Goal: Information Seeking & Learning: Learn about a topic

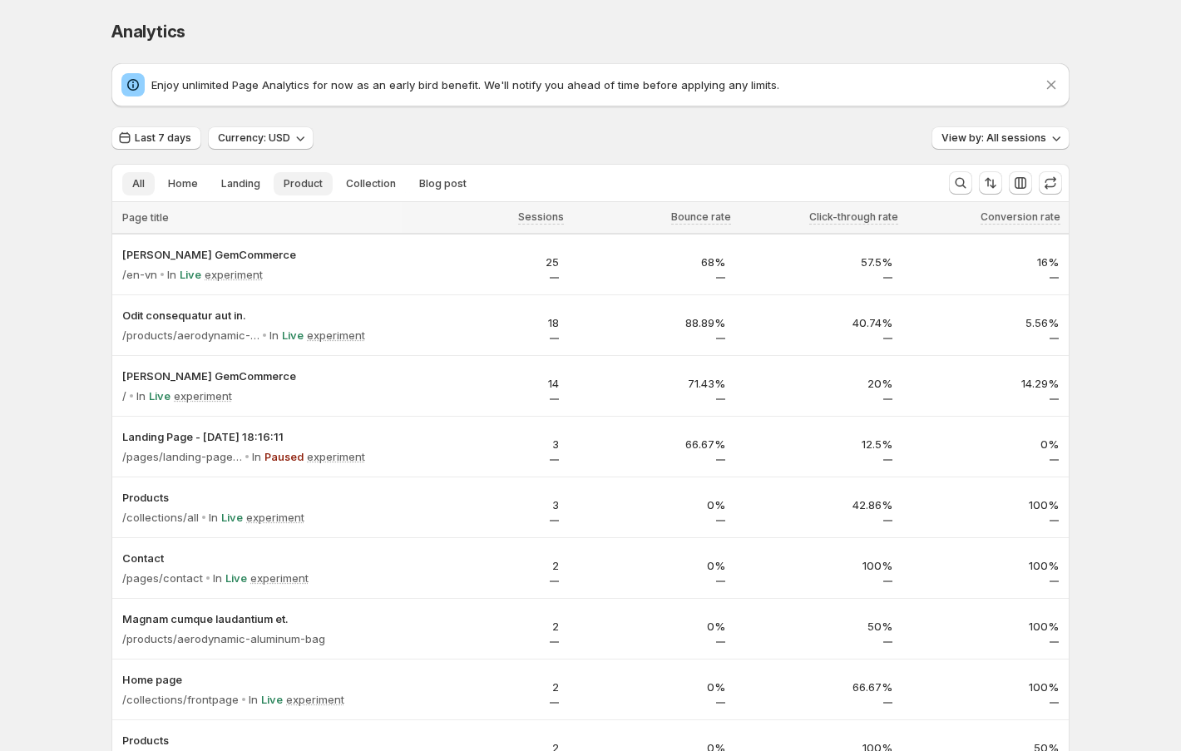
click at [301, 192] on button "Product" at bounding box center [303, 183] width 59 height 23
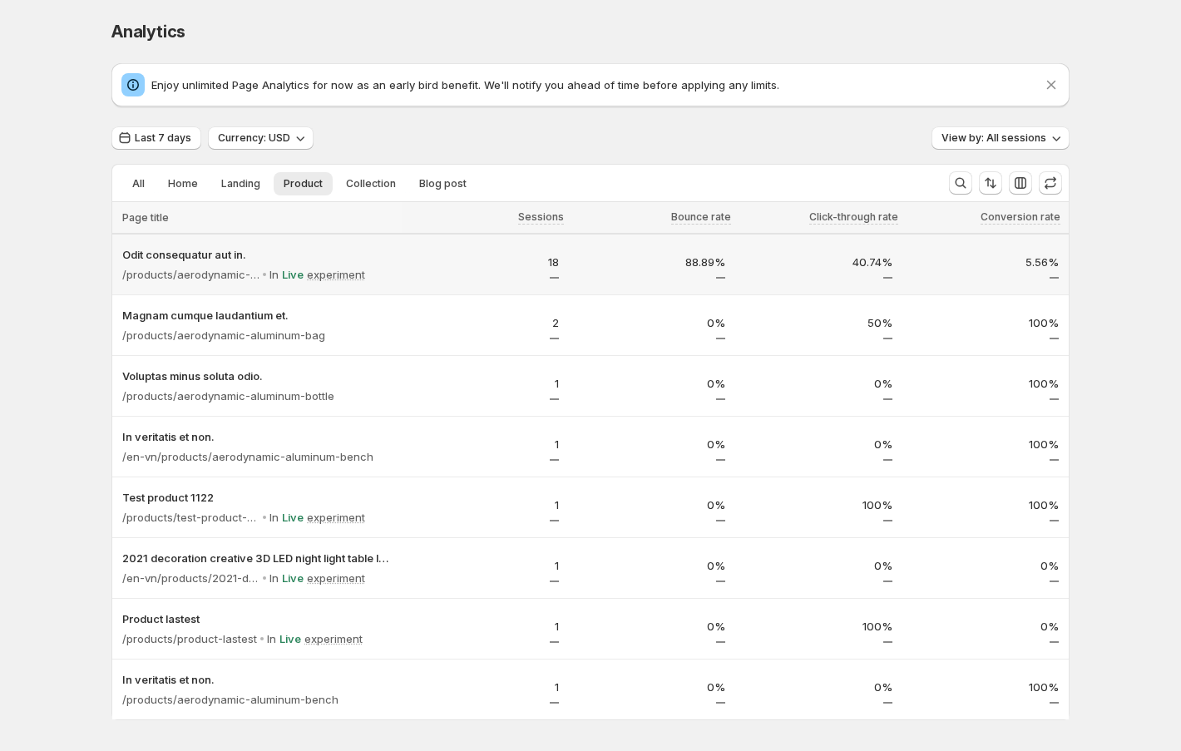
click at [416, 261] on p "18" at bounding box center [485, 262] width 147 height 17
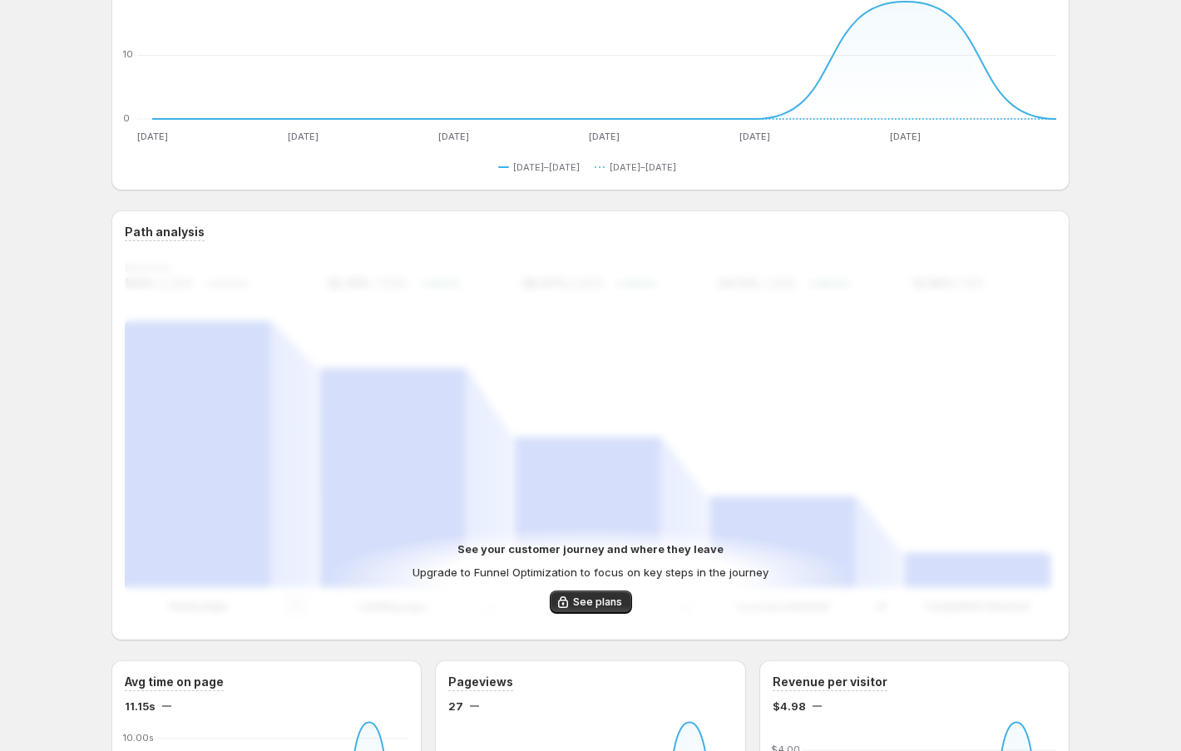
scroll to position [205, 0]
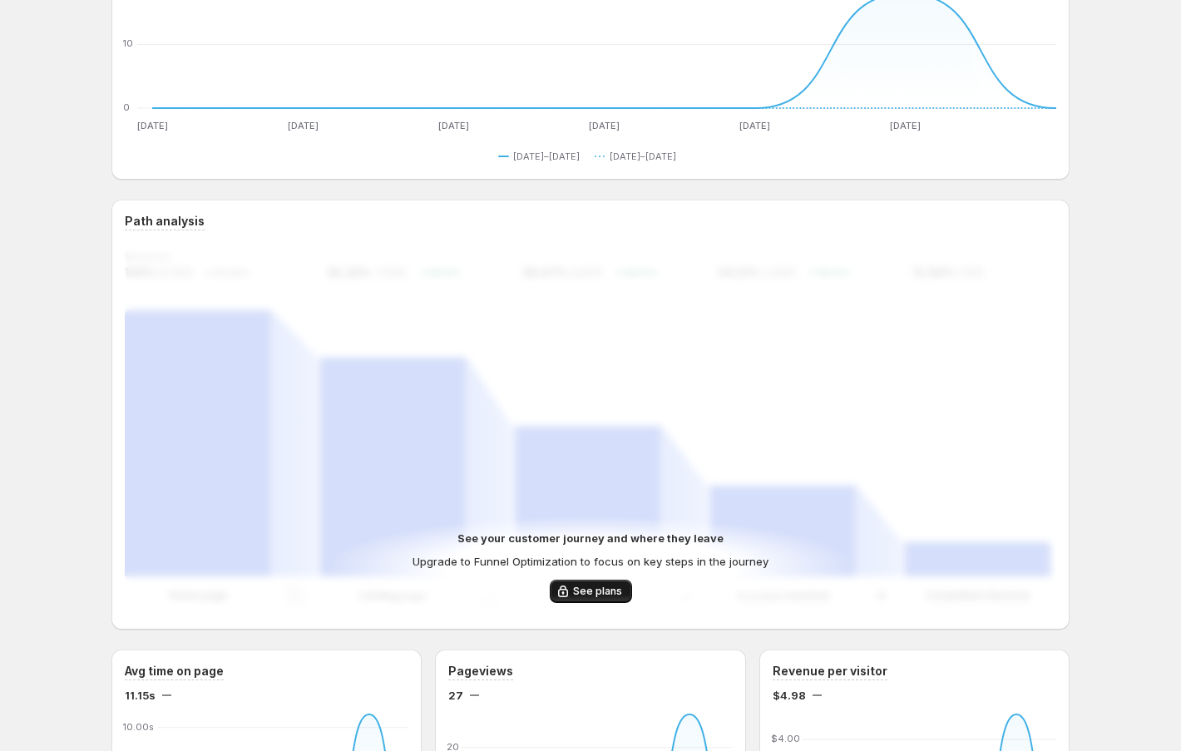
click at [584, 593] on span "See plans" at bounding box center [597, 591] width 49 height 13
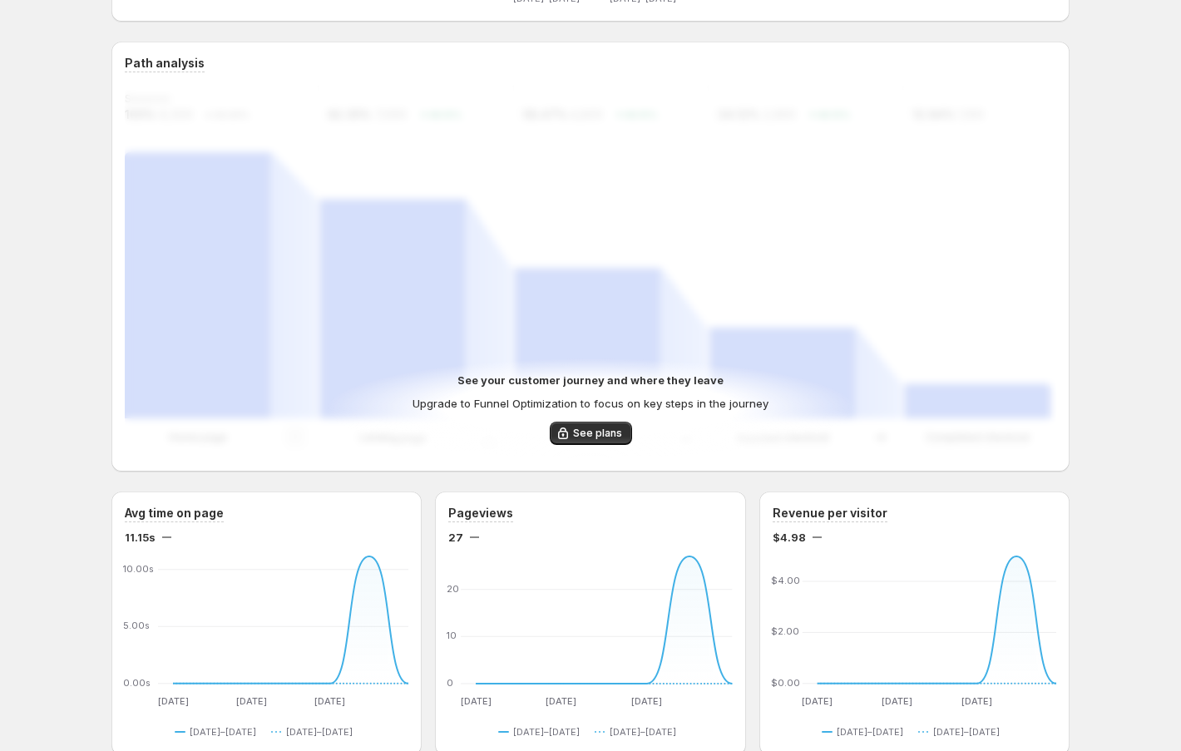
scroll to position [360, 0]
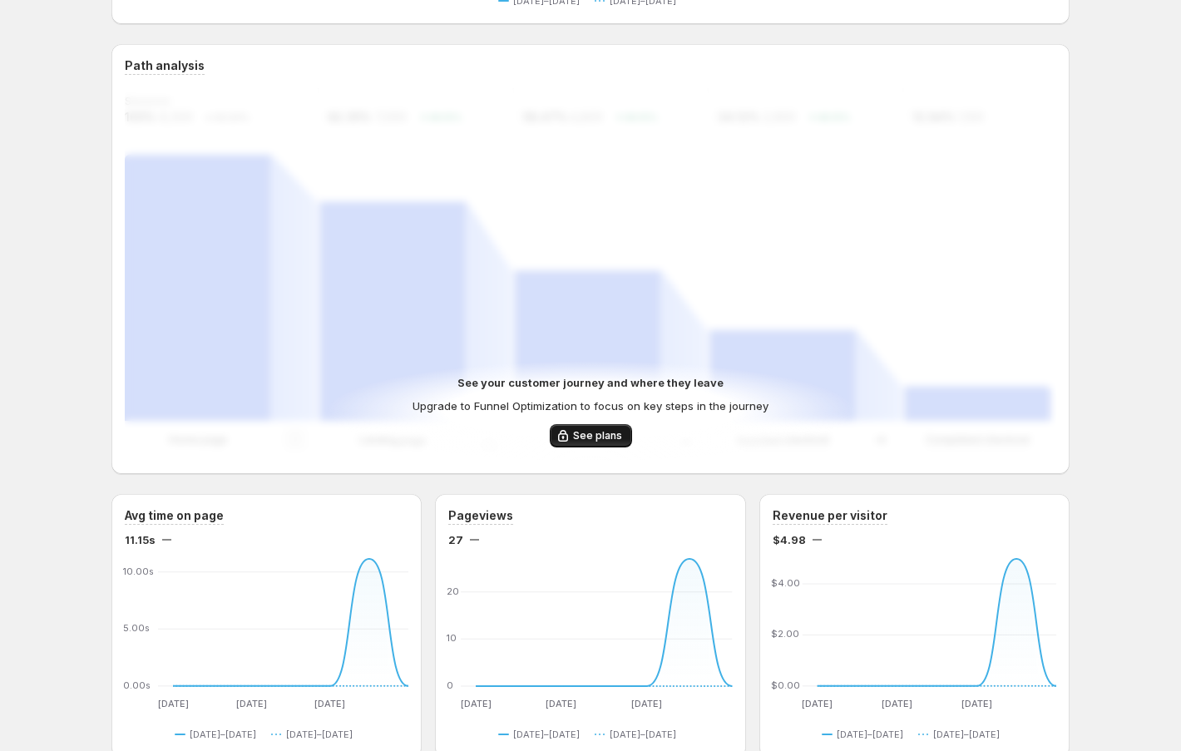
click at [596, 432] on span "See plans" at bounding box center [597, 435] width 49 height 13
click at [581, 440] on span "See plans" at bounding box center [597, 435] width 49 height 13
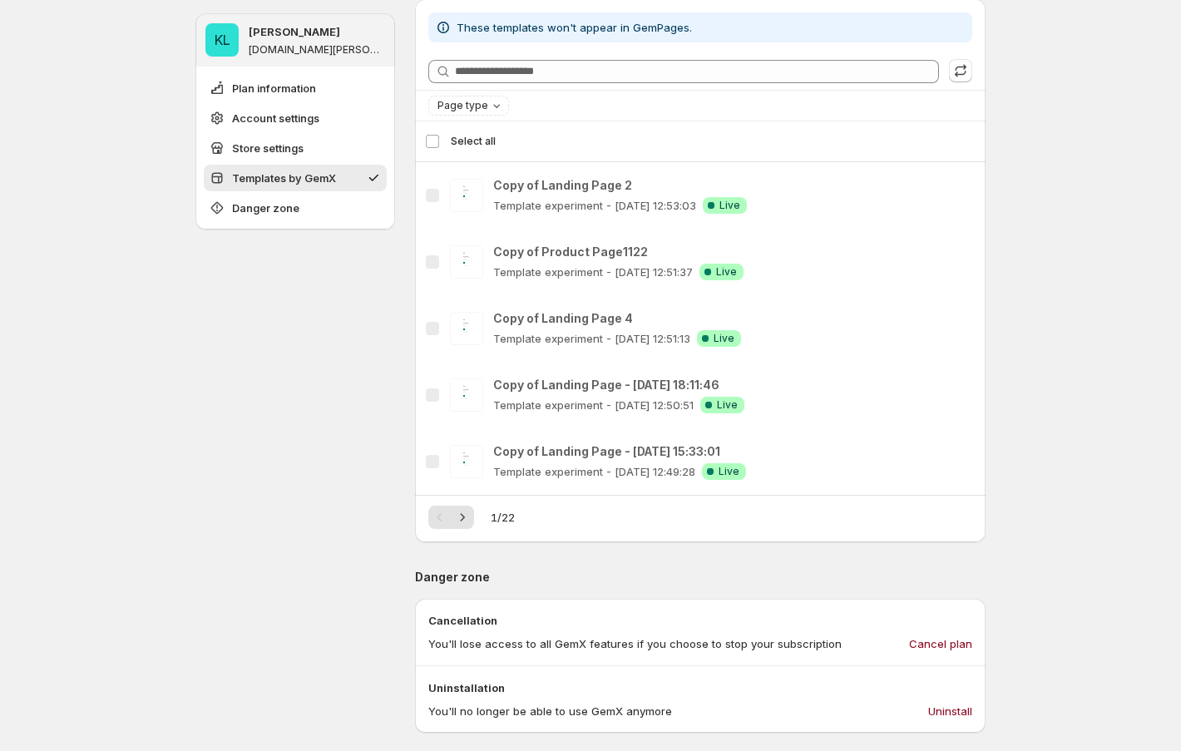
scroll to position [1312, 0]
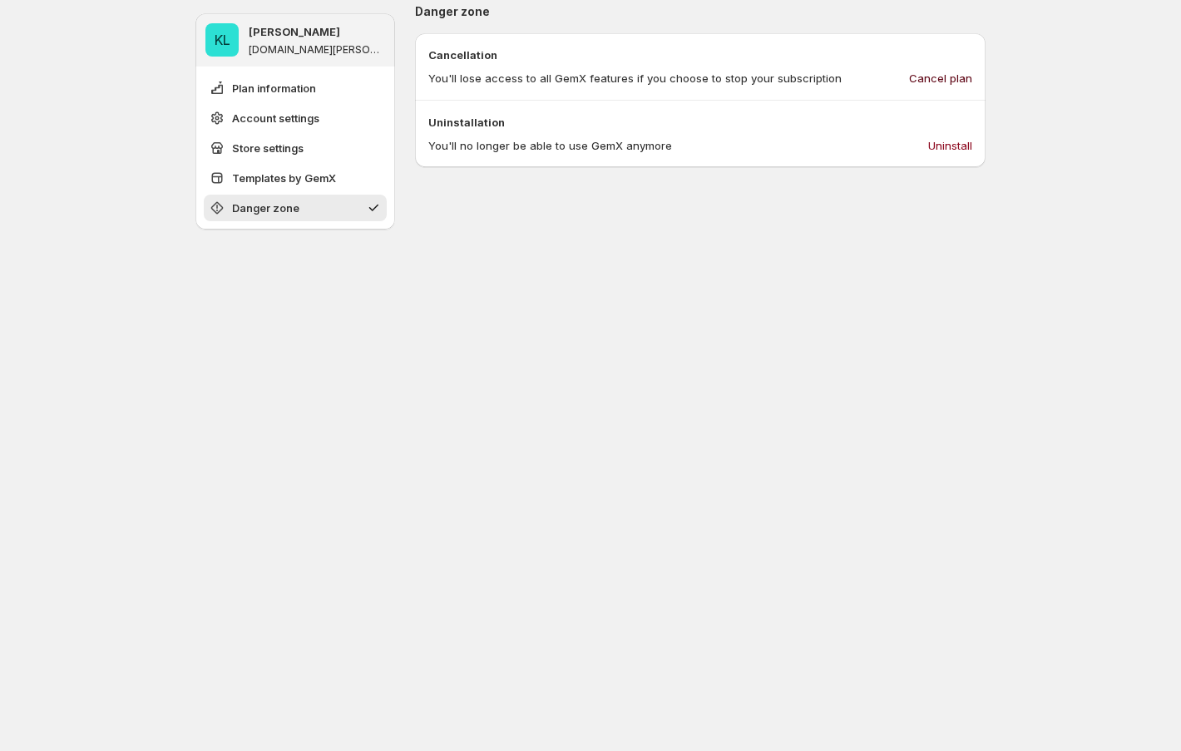
click at [951, 73] on span "Cancel plan" at bounding box center [940, 78] width 63 height 17
click at [942, 144] on span "Uninstall" at bounding box center [950, 145] width 44 height 17
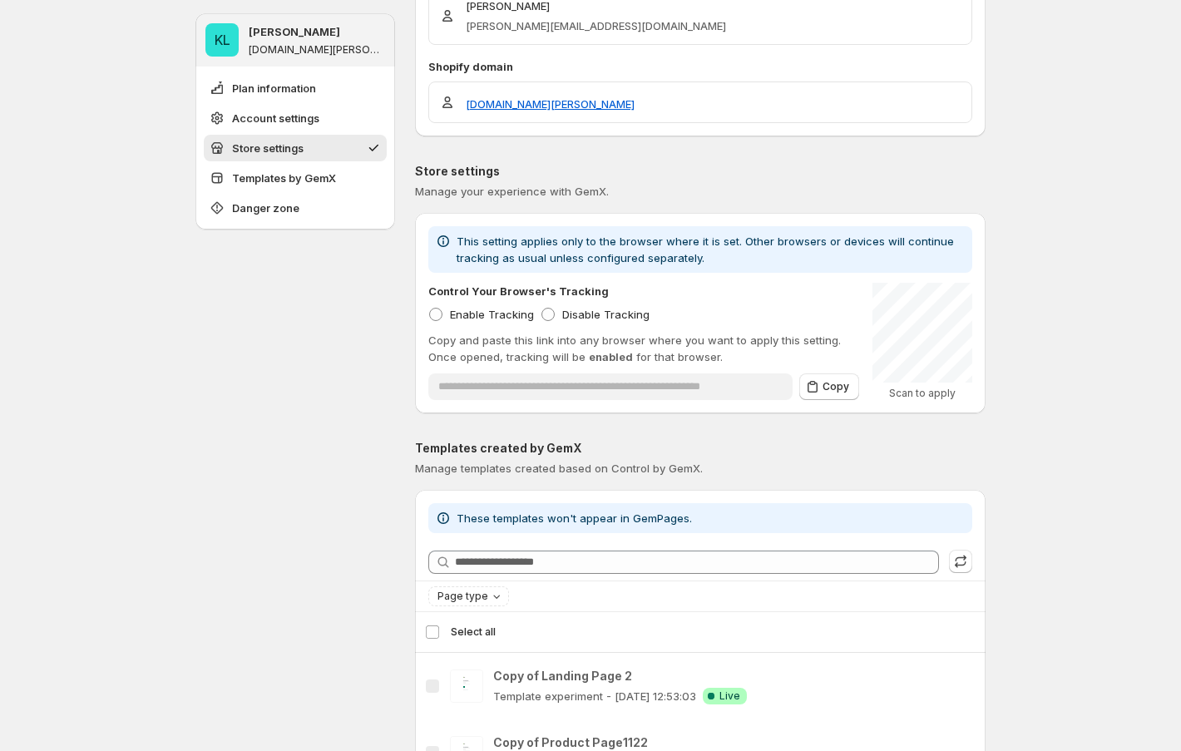
scroll to position [0, 0]
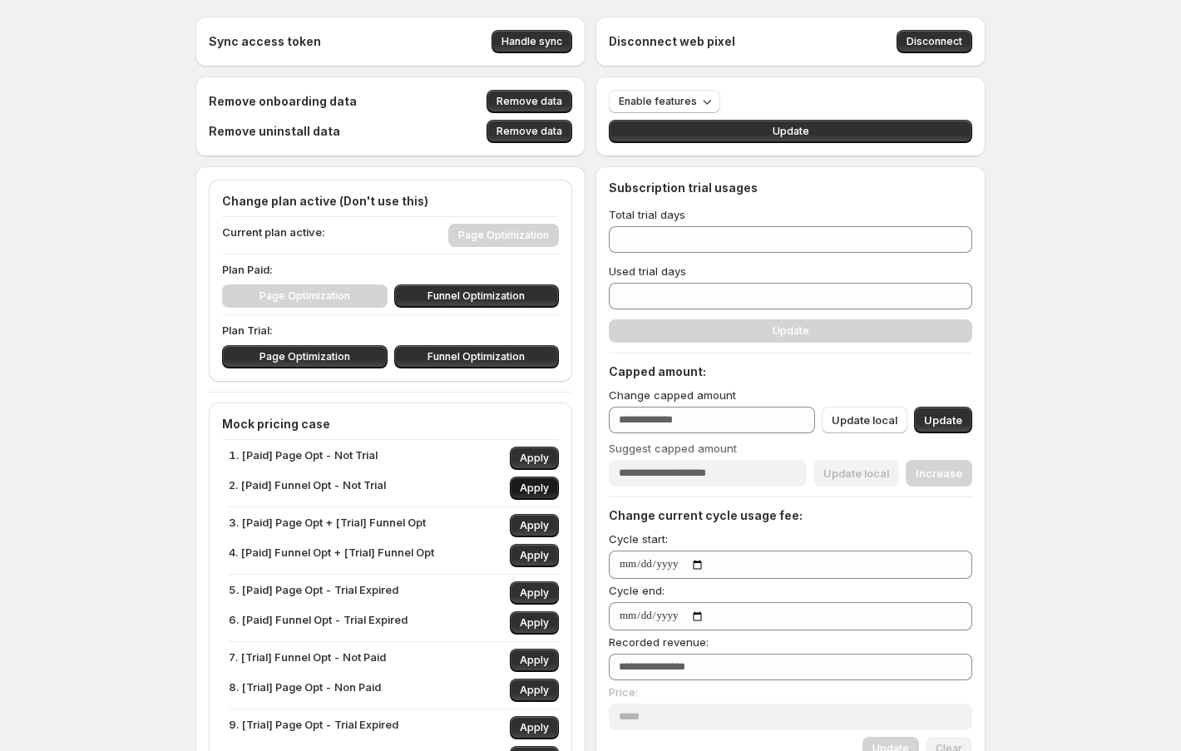
click at [541, 482] on span "Apply" at bounding box center [534, 488] width 29 height 13
type input "***"
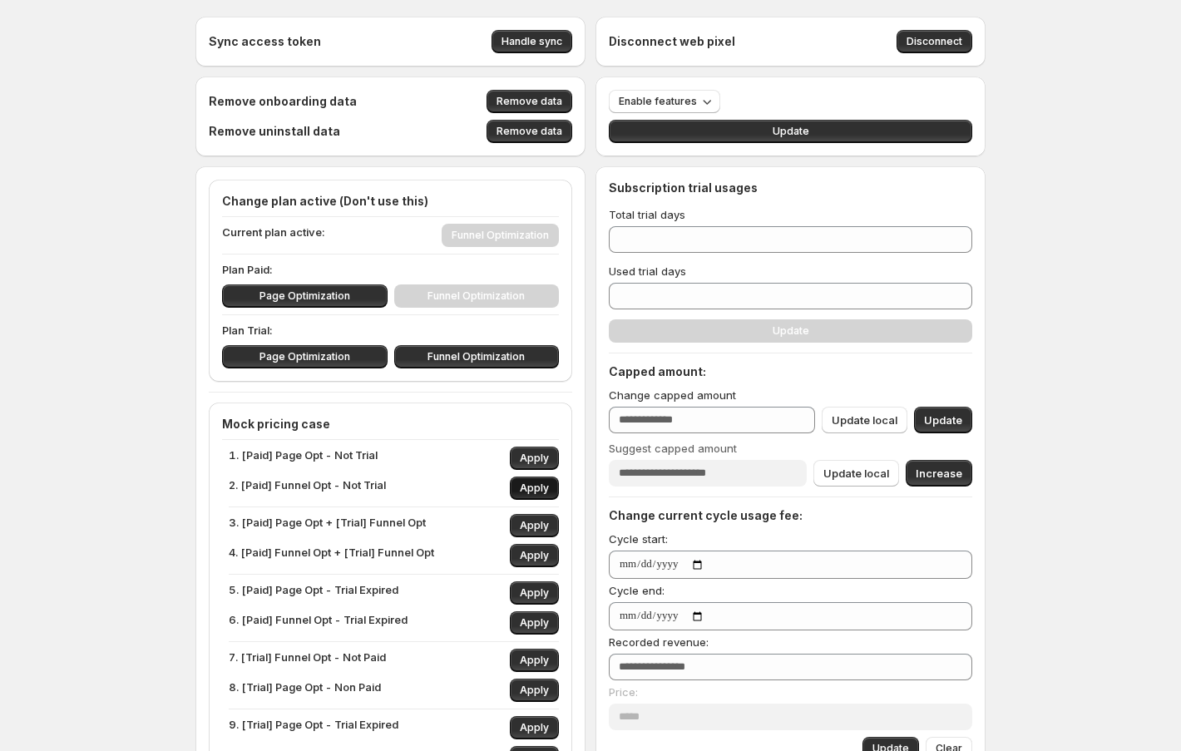
click at [541, 482] on span "Apply" at bounding box center [534, 488] width 29 height 13
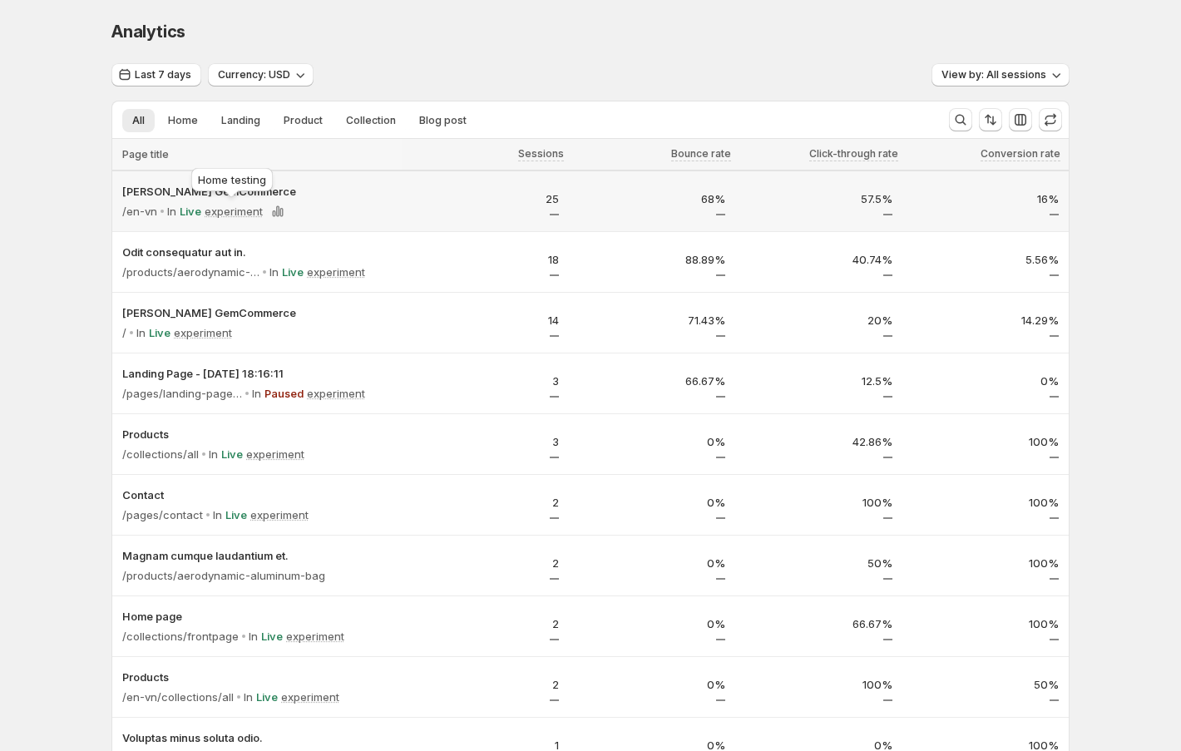
click at [212, 195] on div "Home testing" at bounding box center [232, 183] width 88 height 37
click at [168, 187] on p "Tanya GemCommerce" at bounding box center [256, 191] width 269 height 17
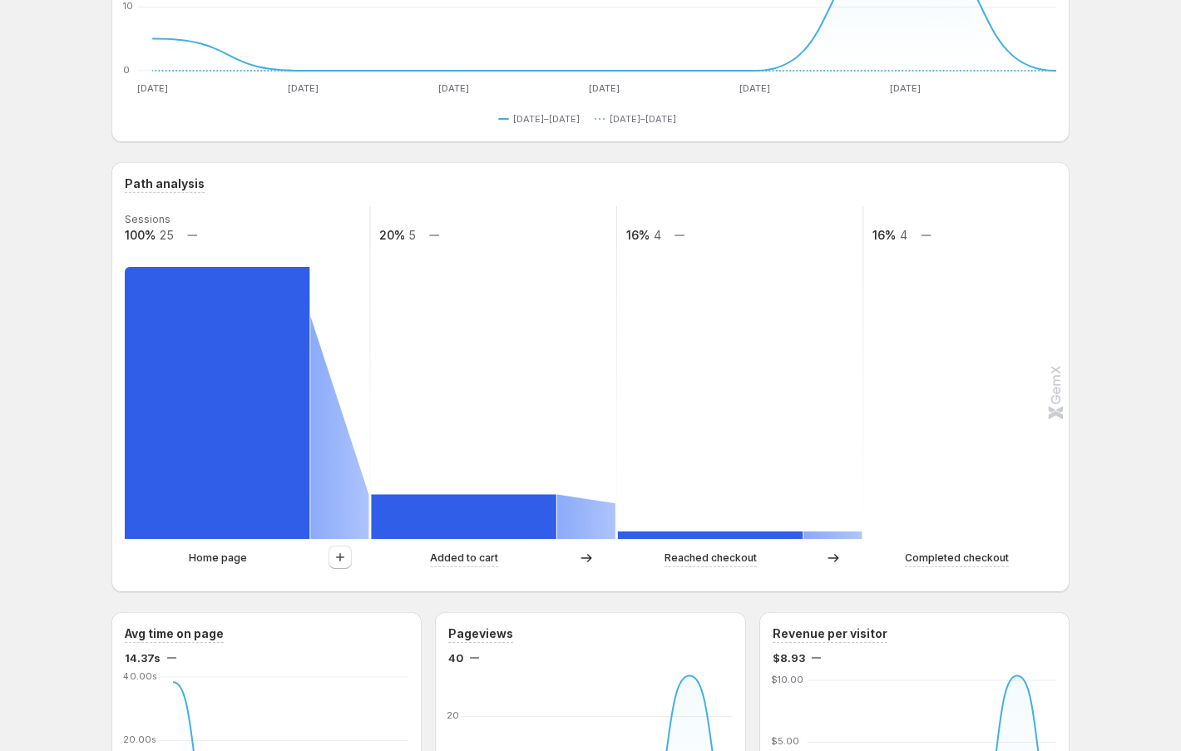
scroll to position [289, 0]
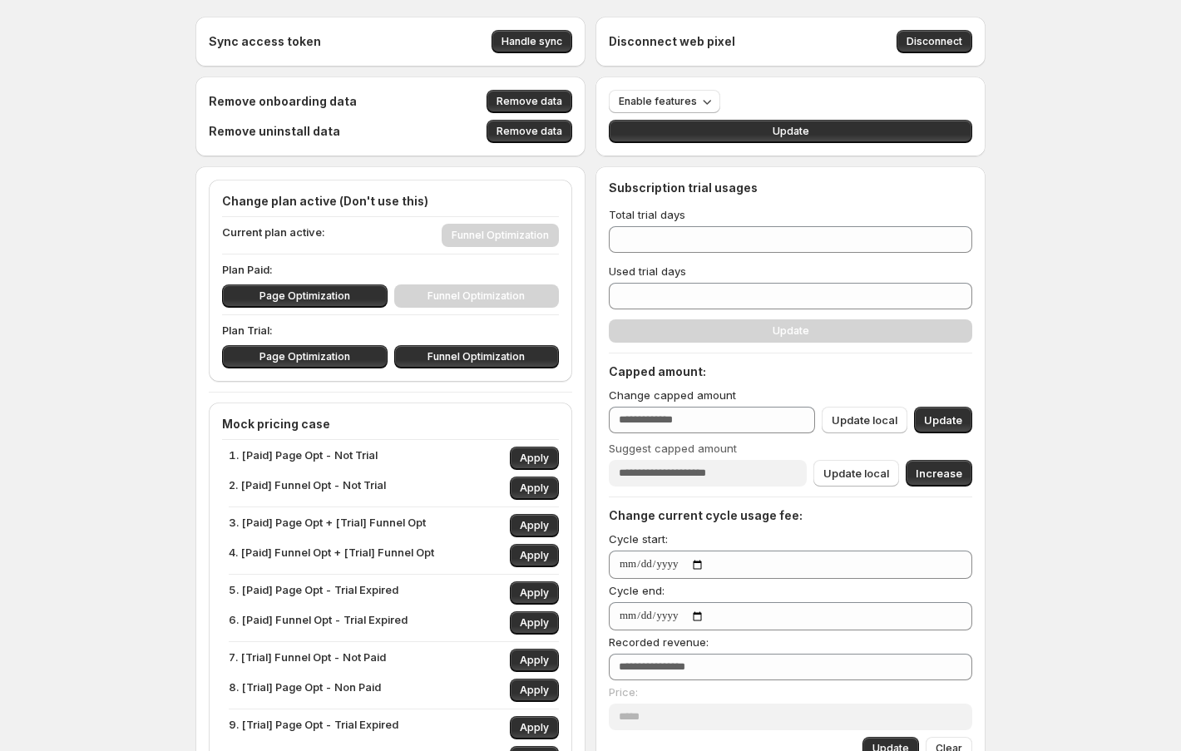
click at [49, 289] on div "Sync access token Handle sync Disconnect web pixel Disconnect Remove onboarding…" at bounding box center [590, 735] width 1181 height 1471
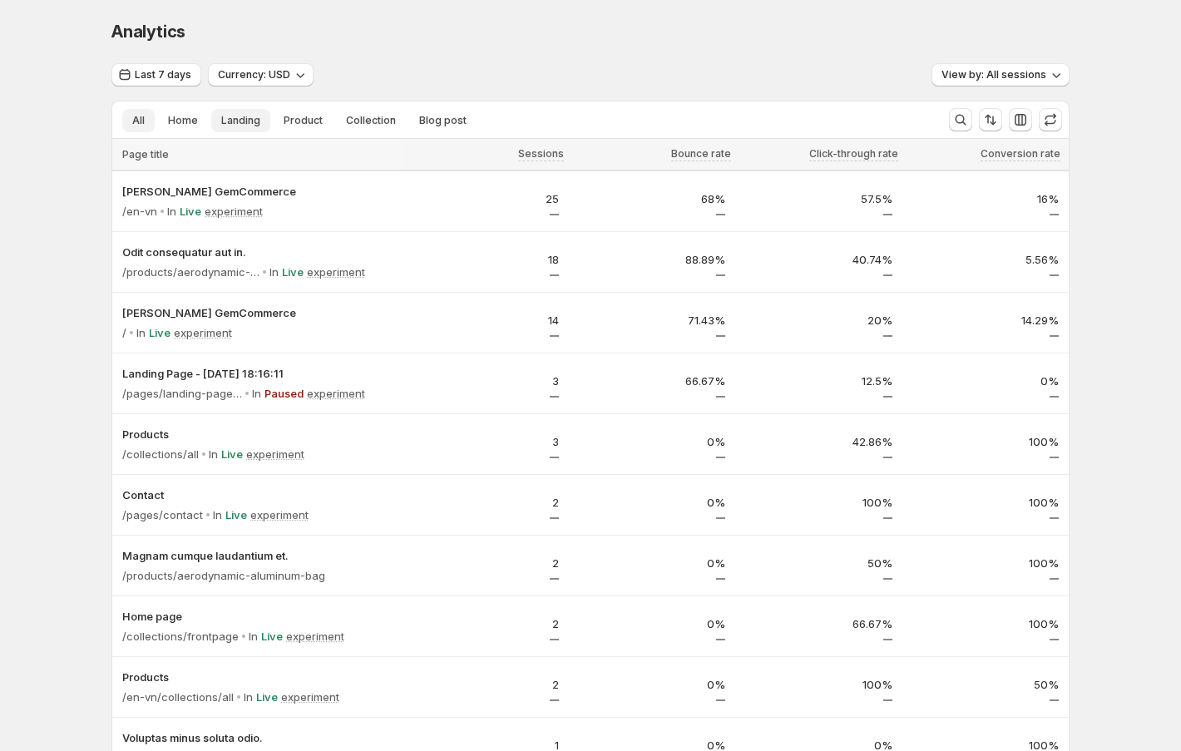
click at [242, 116] on span "Landing" at bounding box center [240, 120] width 39 height 13
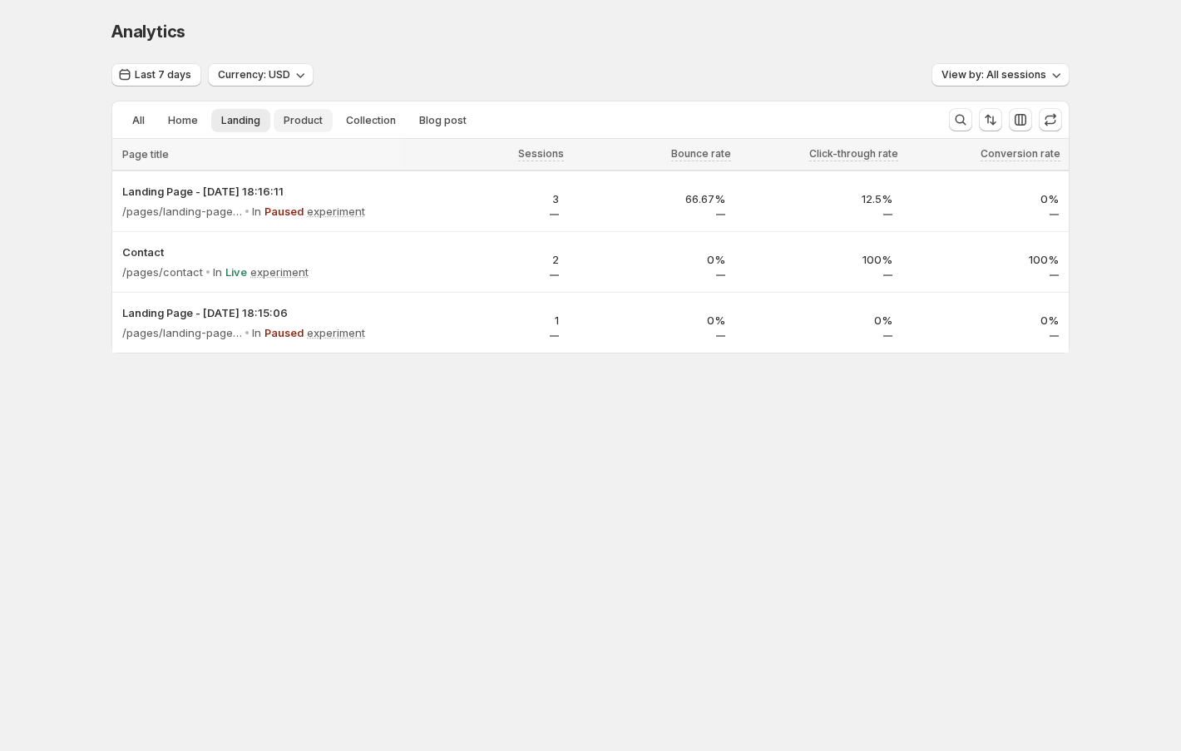
click at [322, 124] on button "Product" at bounding box center [303, 120] width 59 height 23
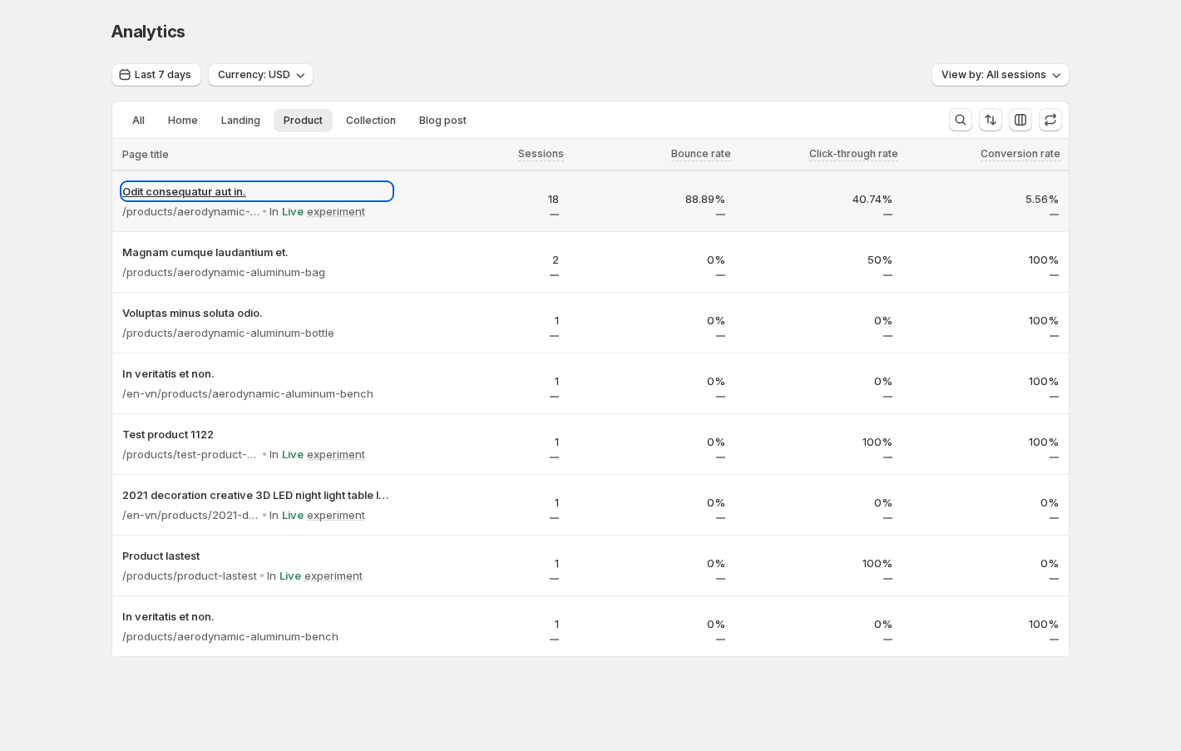
click at [202, 190] on p "Odit consequatur aut in." at bounding box center [256, 191] width 269 height 17
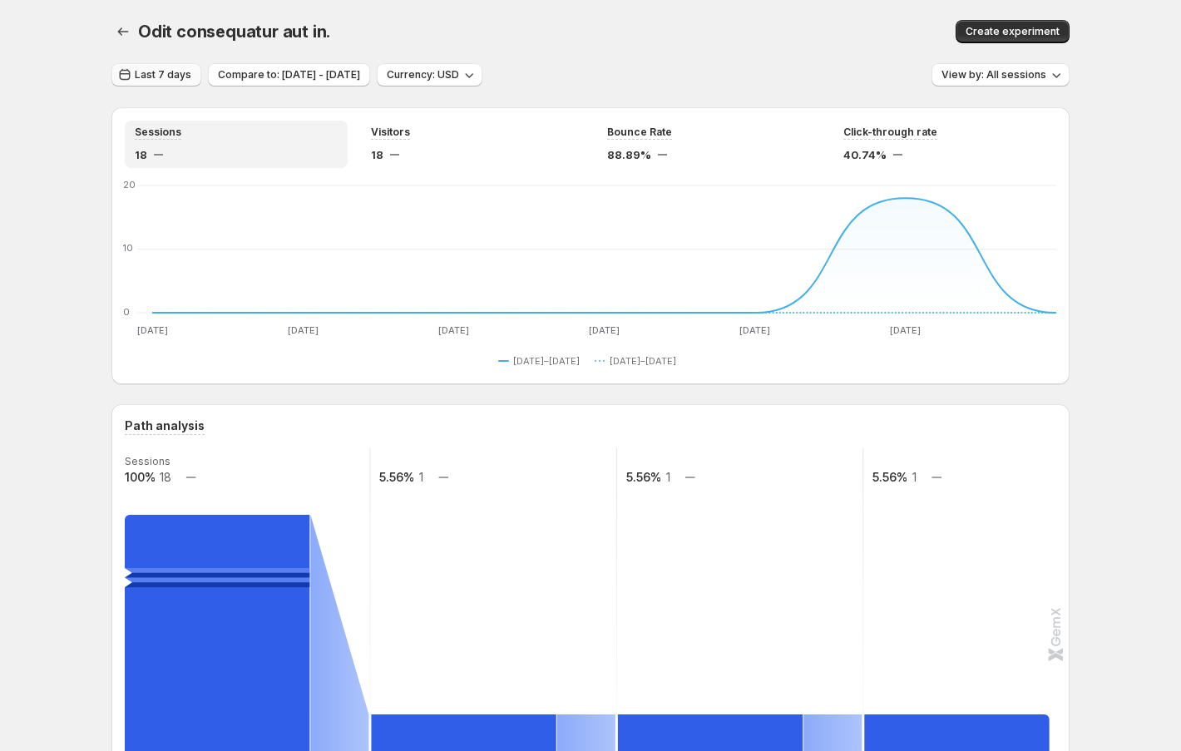
click at [161, 71] on span "Last 7 days" at bounding box center [163, 74] width 57 height 13
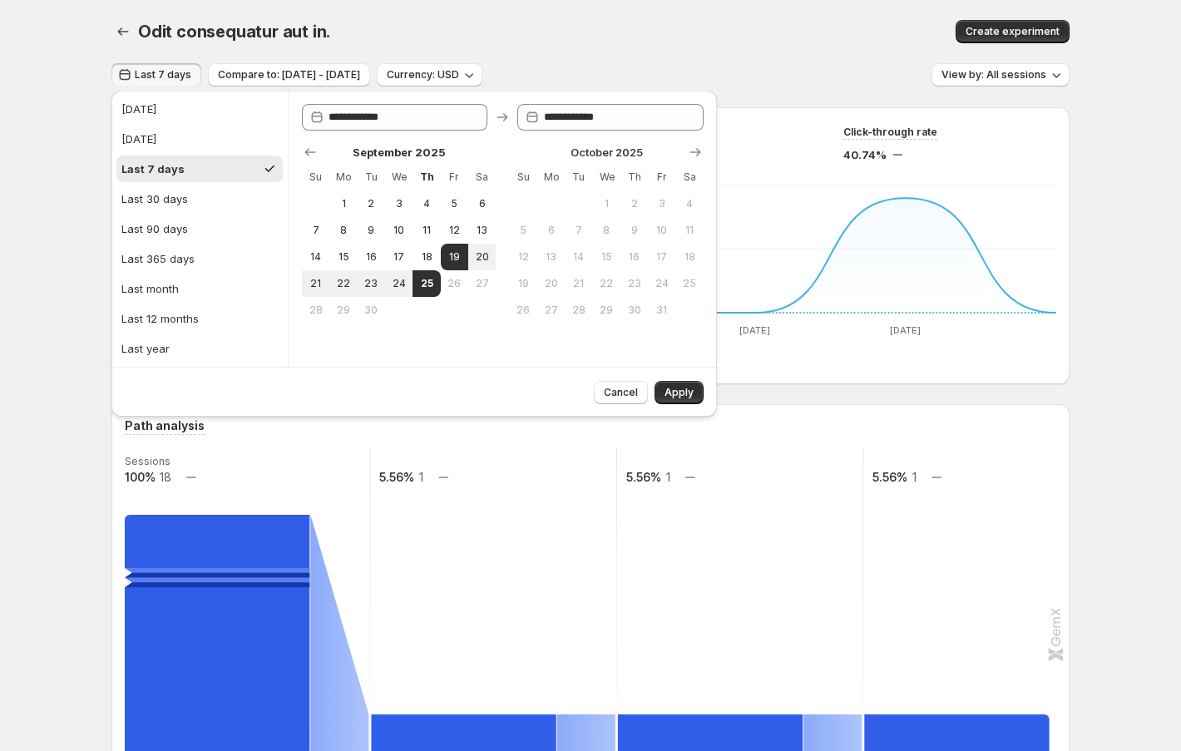
click at [405, 10] on div "Odit consequatur aut in.. This page is ready Odit consequatur aut in. Create ex…" at bounding box center [590, 31] width 958 height 63
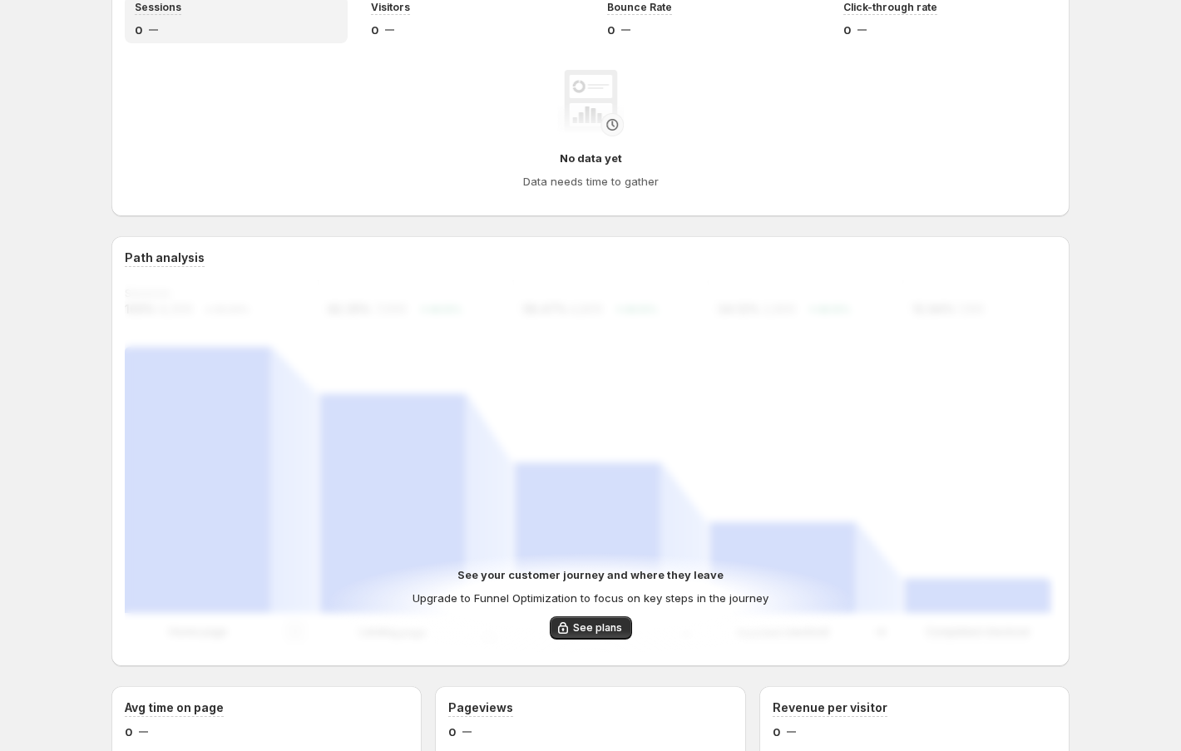
scroll to position [145, 0]
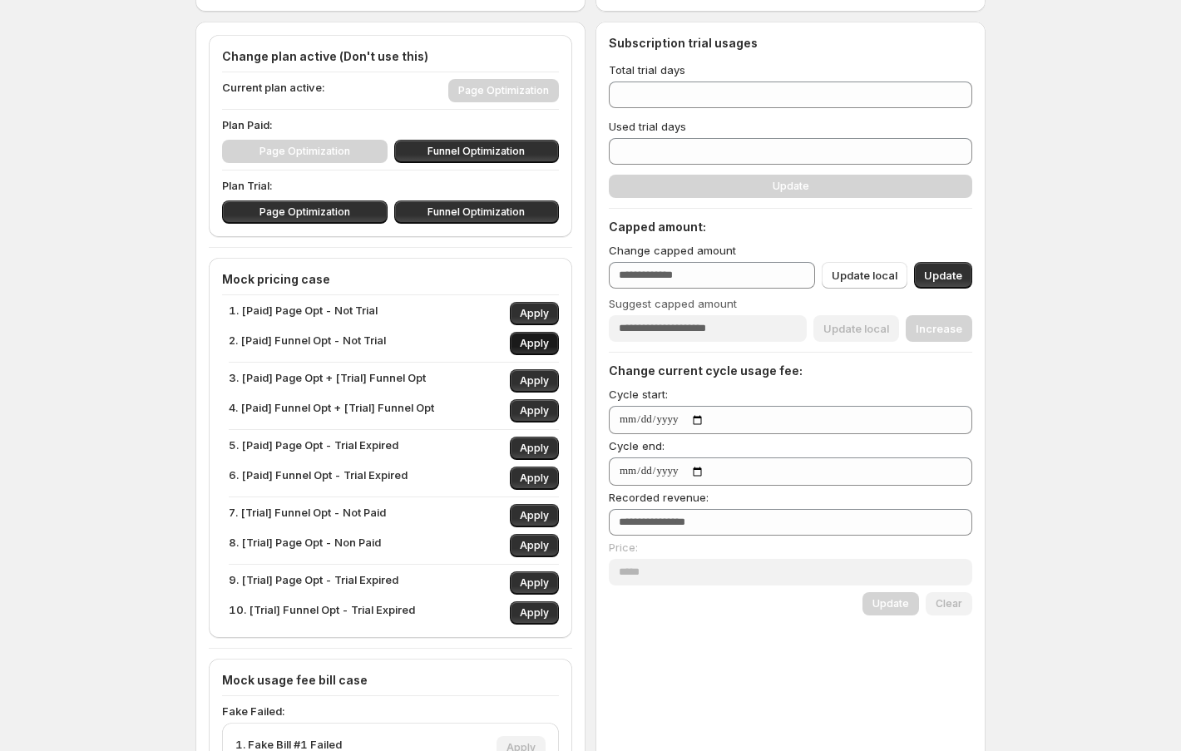
click at [536, 337] on span "Apply" at bounding box center [534, 343] width 29 height 13
type input "***"
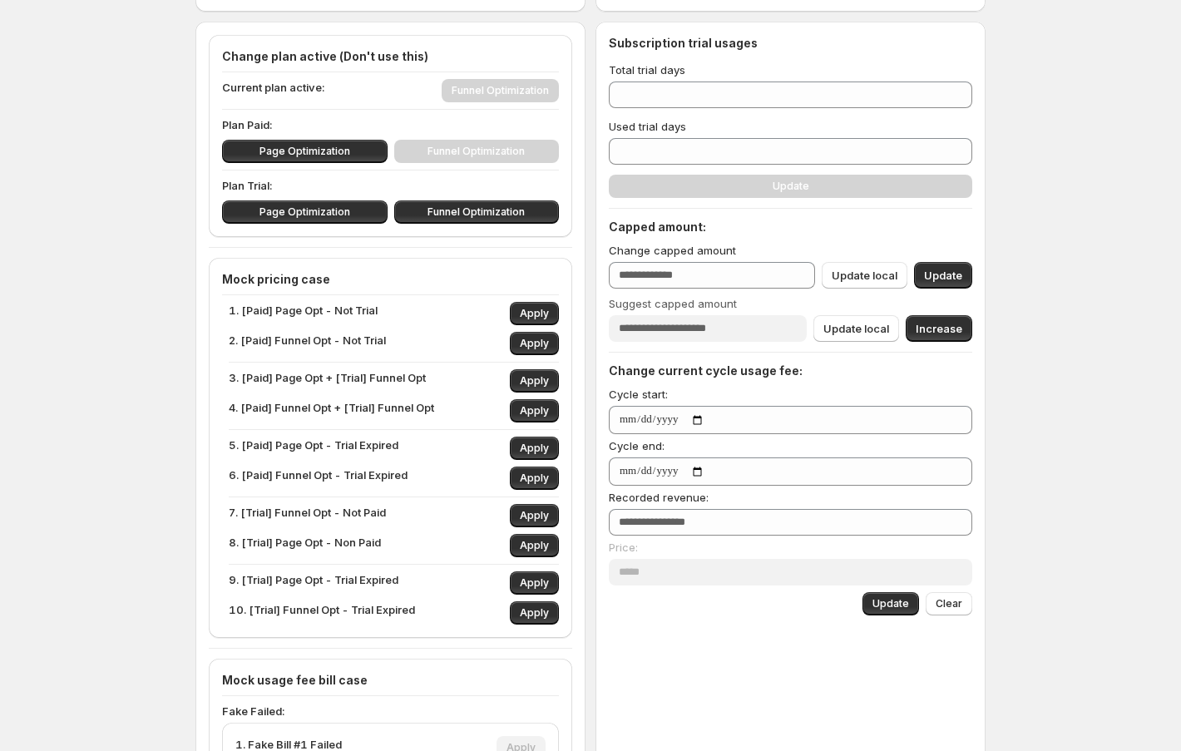
click at [882, 588] on div "Change current cycle usage fee: Cycle start: Cycle end: Recorded revenue: **** …" at bounding box center [790, 489] width 363 height 253
click at [882, 593] on button "Update" at bounding box center [890, 603] width 57 height 23
click at [900, 598] on span "Update" at bounding box center [890, 603] width 37 height 13
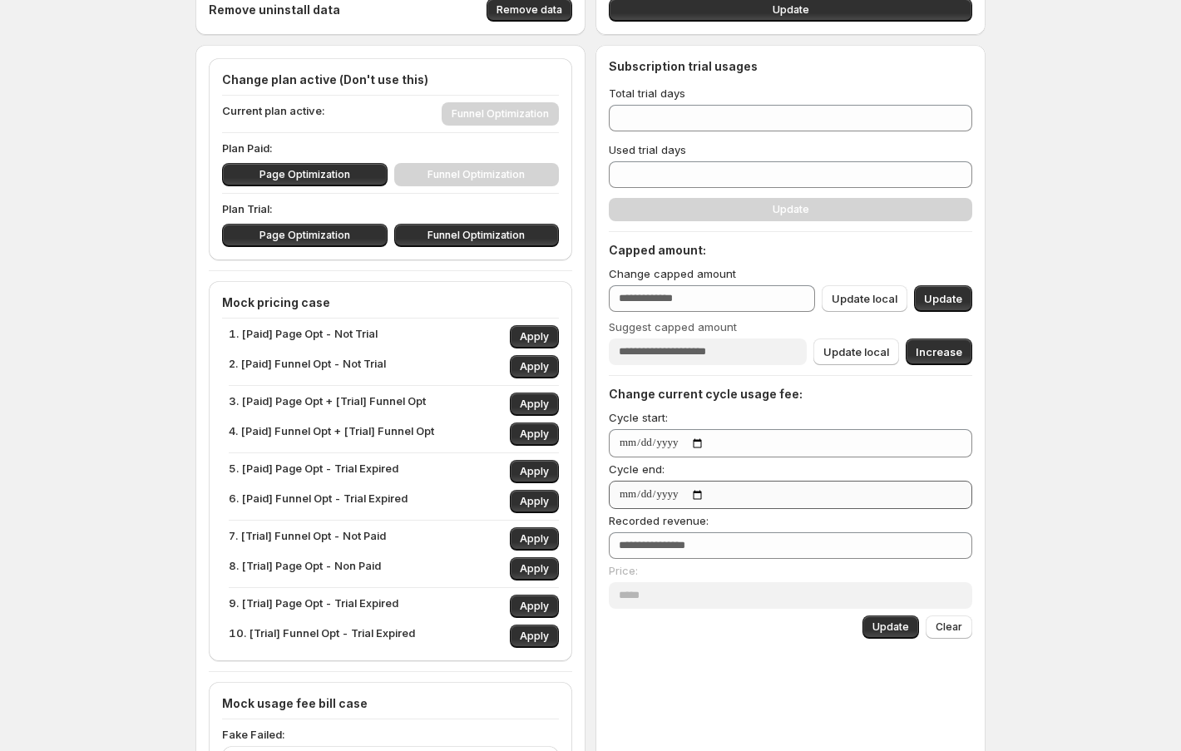
scroll to position [193, 0]
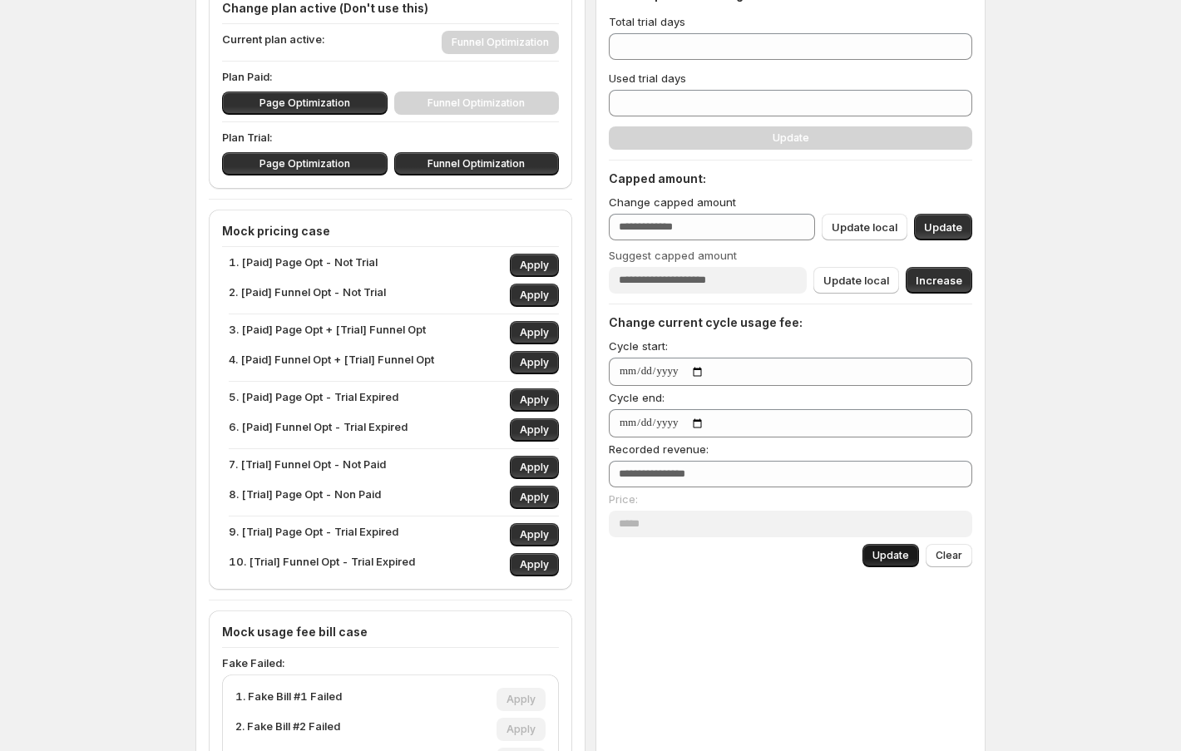
click at [892, 554] on span "Update" at bounding box center [890, 555] width 37 height 13
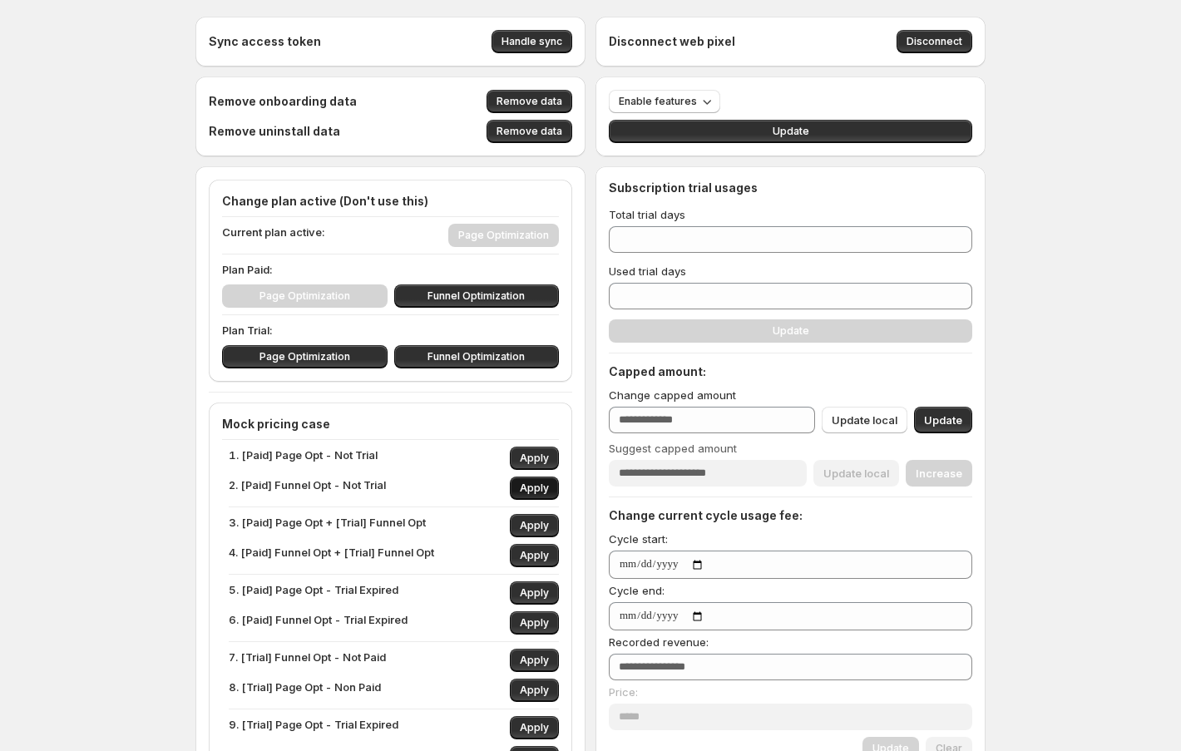
click at [531, 477] on button "Apply" at bounding box center [534, 488] width 49 height 23
type input "***"
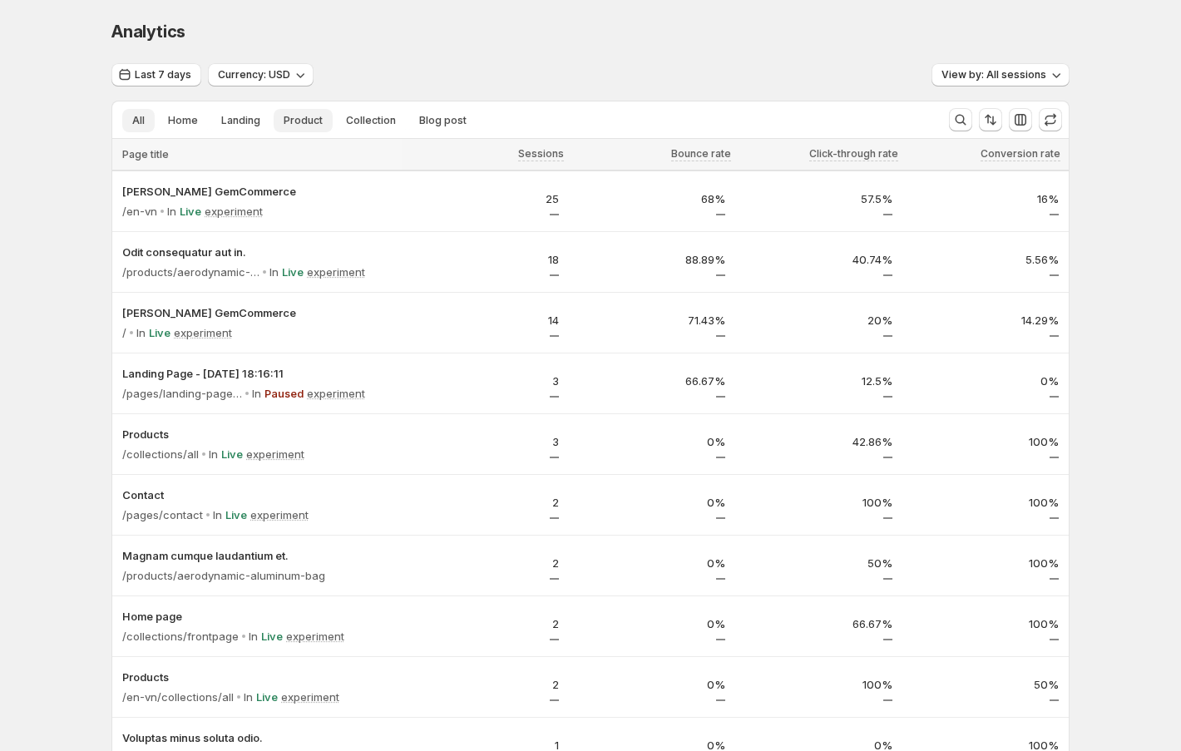
click at [297, 122] on span "Product" at bounding box center [303, 120] width 39 height 13
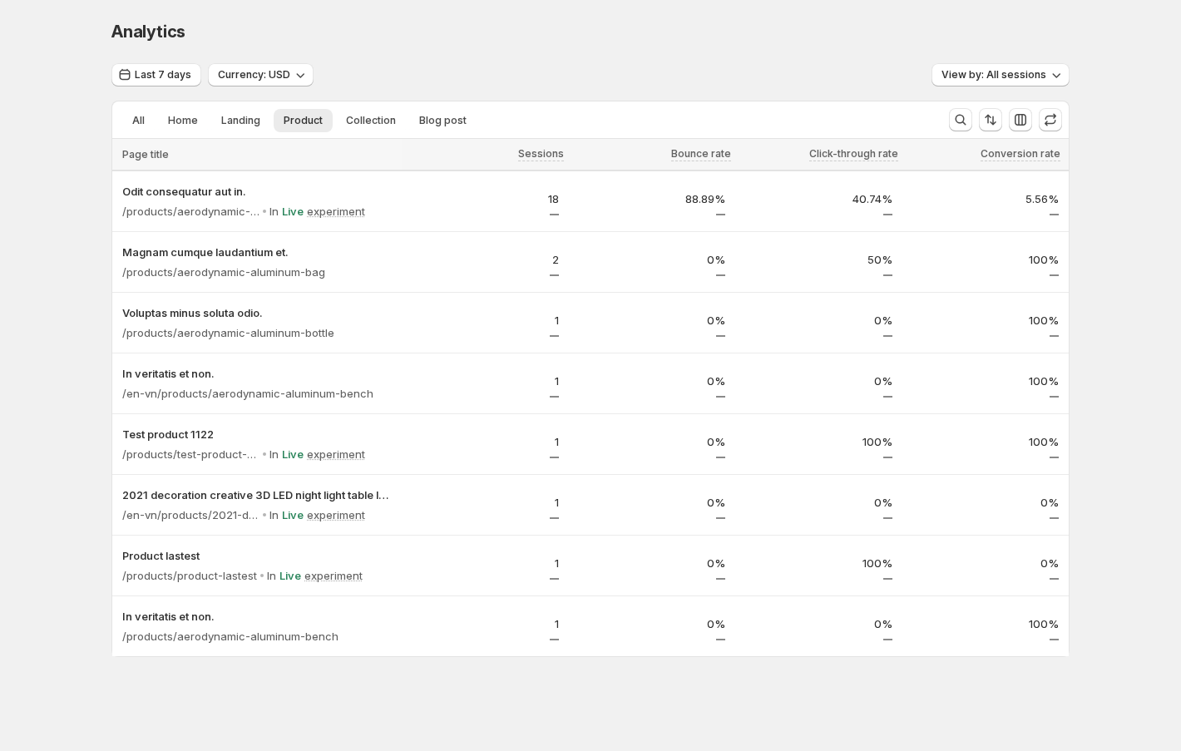
click at [492, 73] on div "Last 7 days Currency: USD View by: All sessions" at bounding box center [590, 75] width 958 height 24
click at [124, 119] on button "All" at bounding box center [138, 120] width 32 height 23
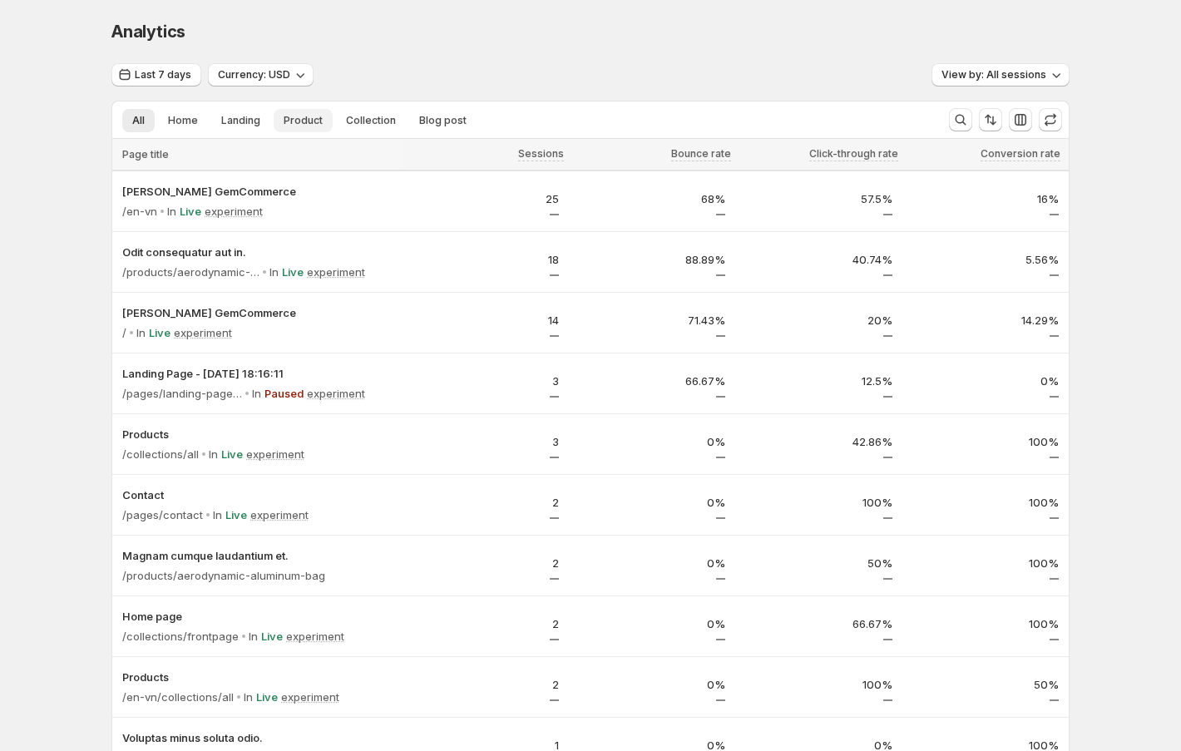
click at [299, 126] on span "Product" at bounding box center [303, 120] width 39 height 13
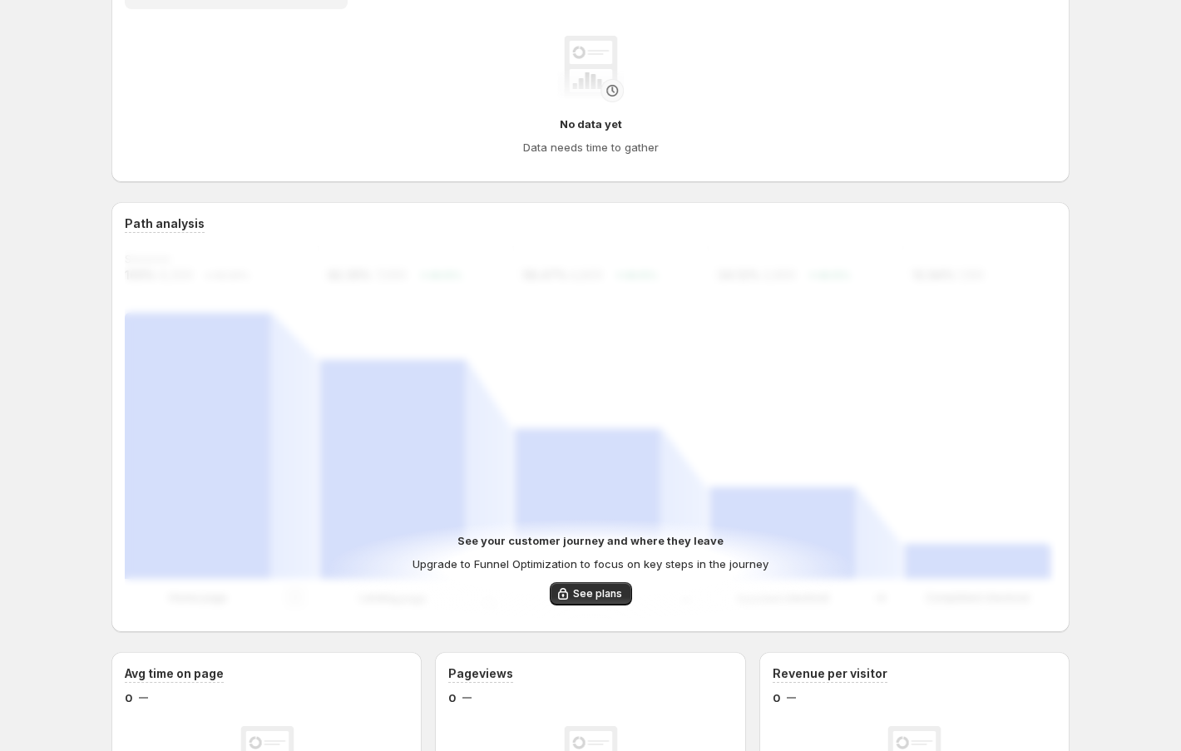
scroll to position [234, 0]
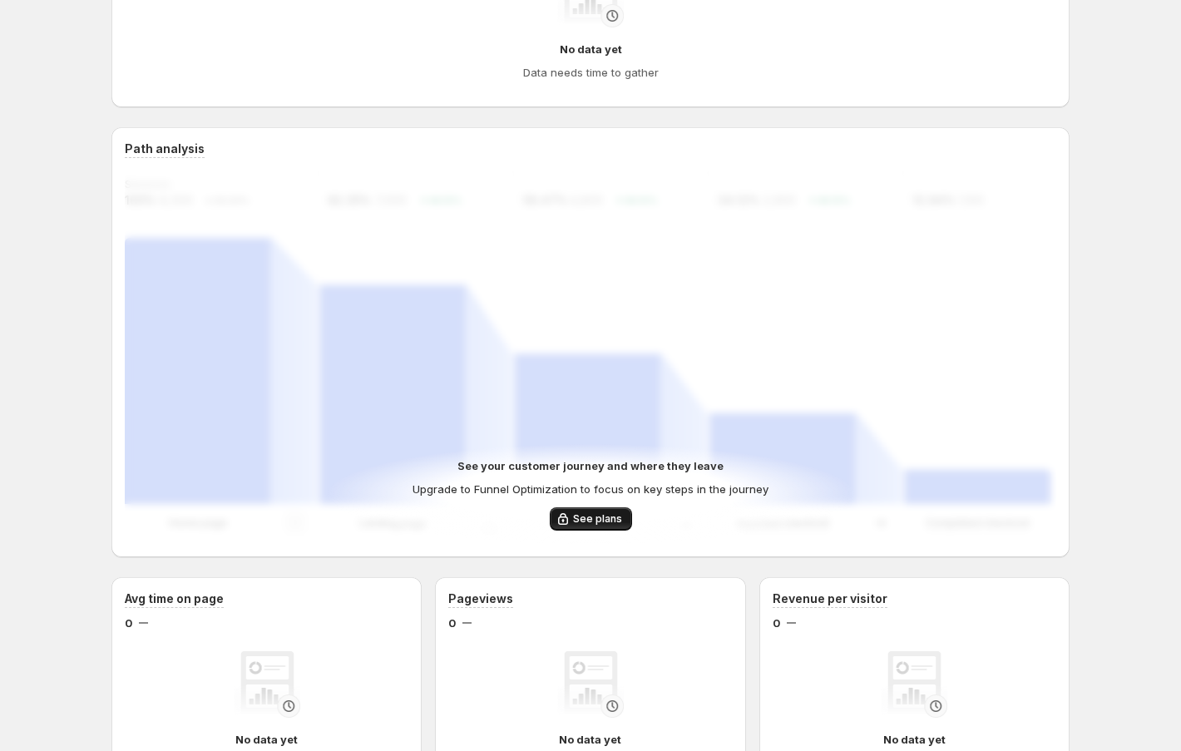
click at [591, 519] on span "See plans" at bounding box center [597, 518] width 49 height 13
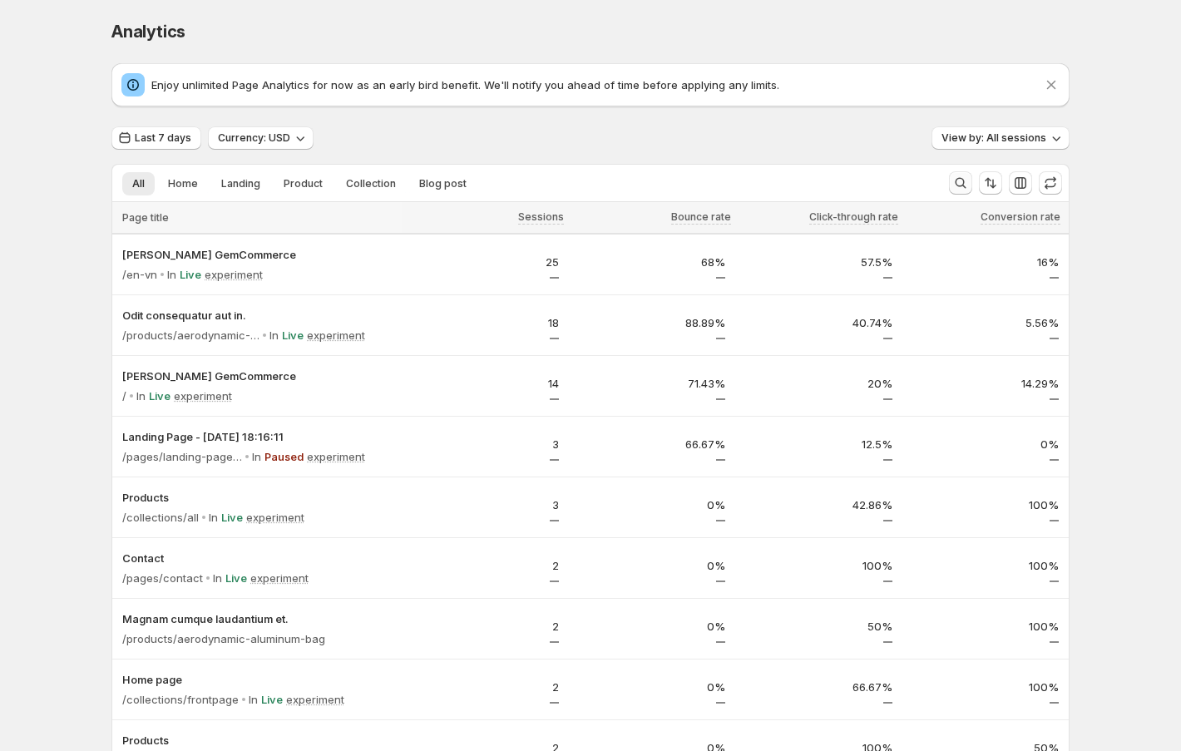
click at [962, 185] on icon "Search and filter results" at bounding box center [960, 183] width 17 height 17
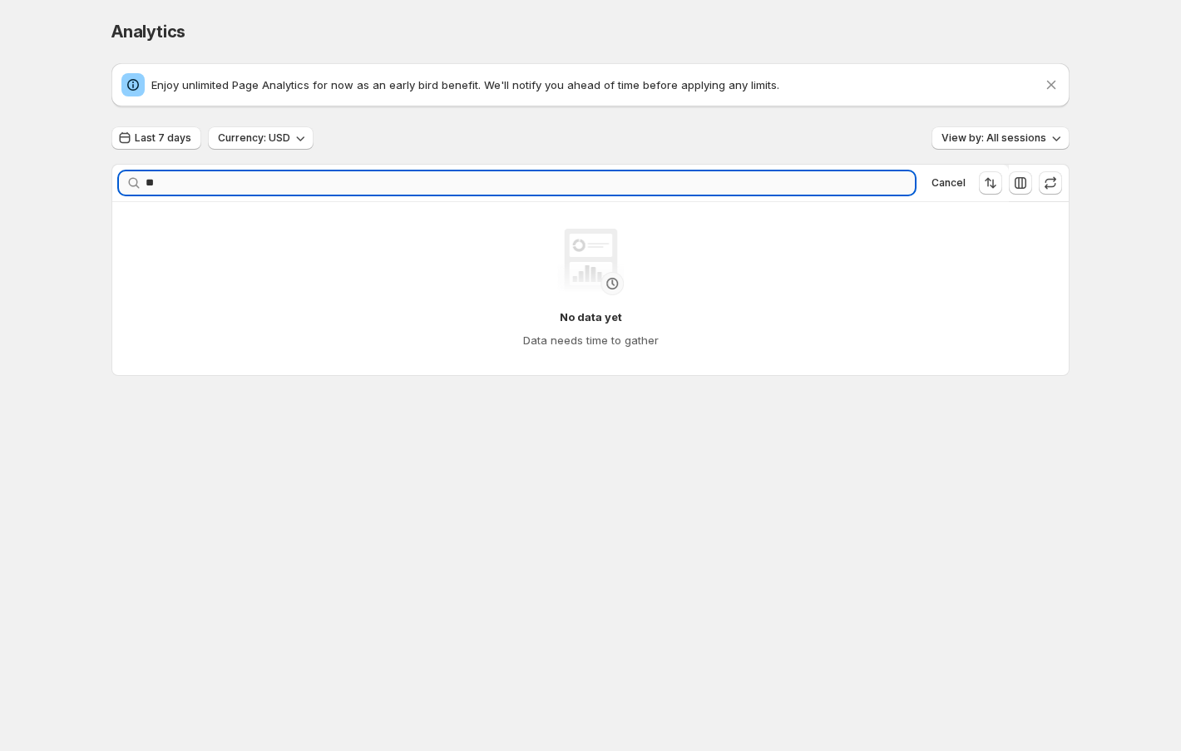
type input "*"
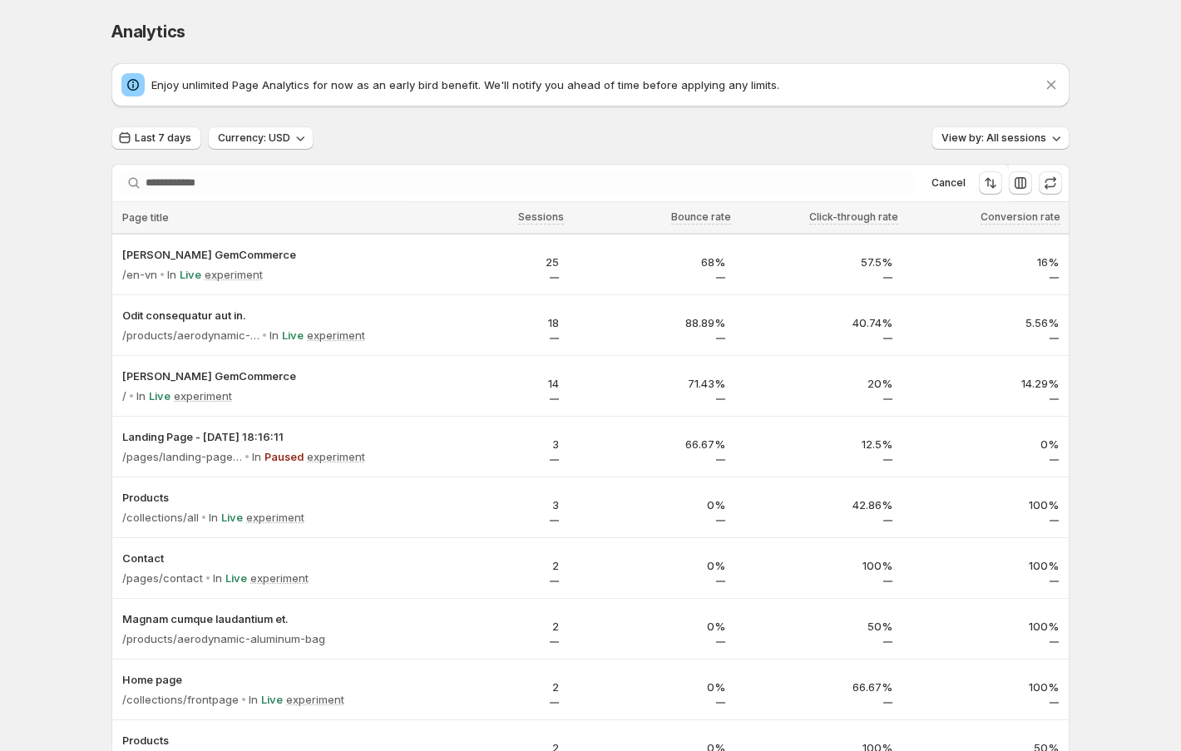
click at [404, 143] on div "Last 7 days Currency: USD View by: All sessions" at bounding box center [590, 138] width 958 height 24
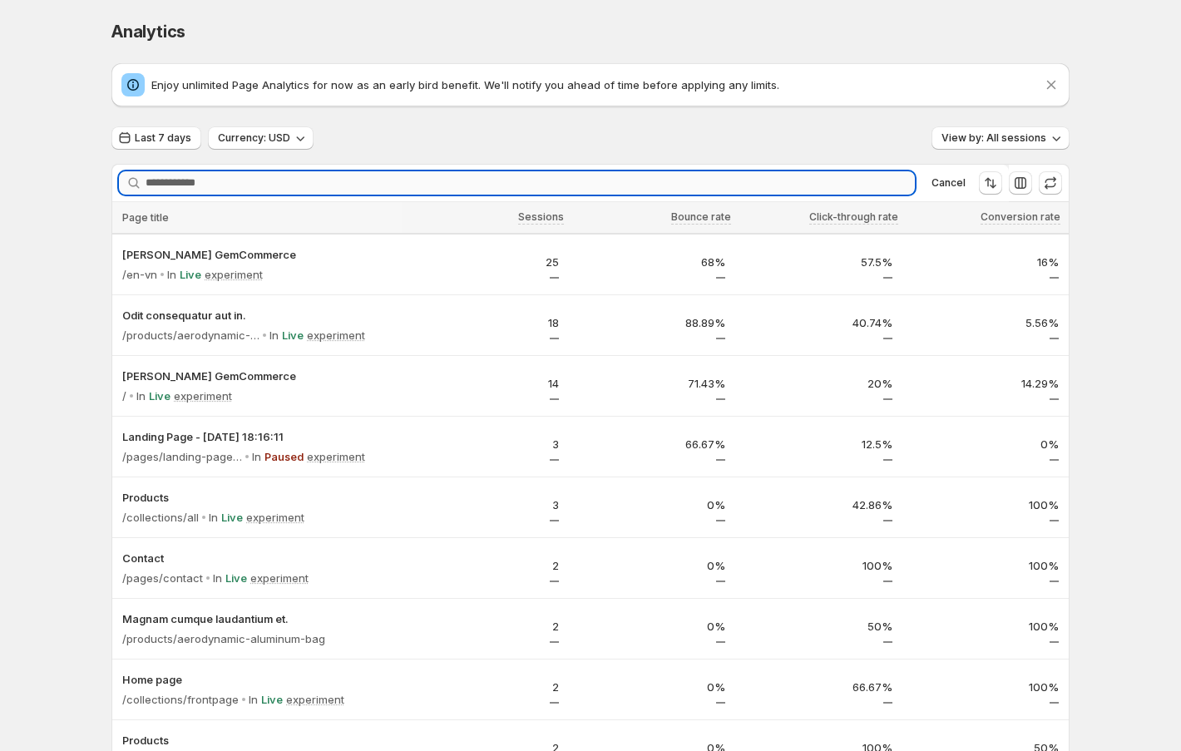
click at [289, 179] on input "Searching..." at bounding box center [530, 182] width 769 height 23
paste input "**********"
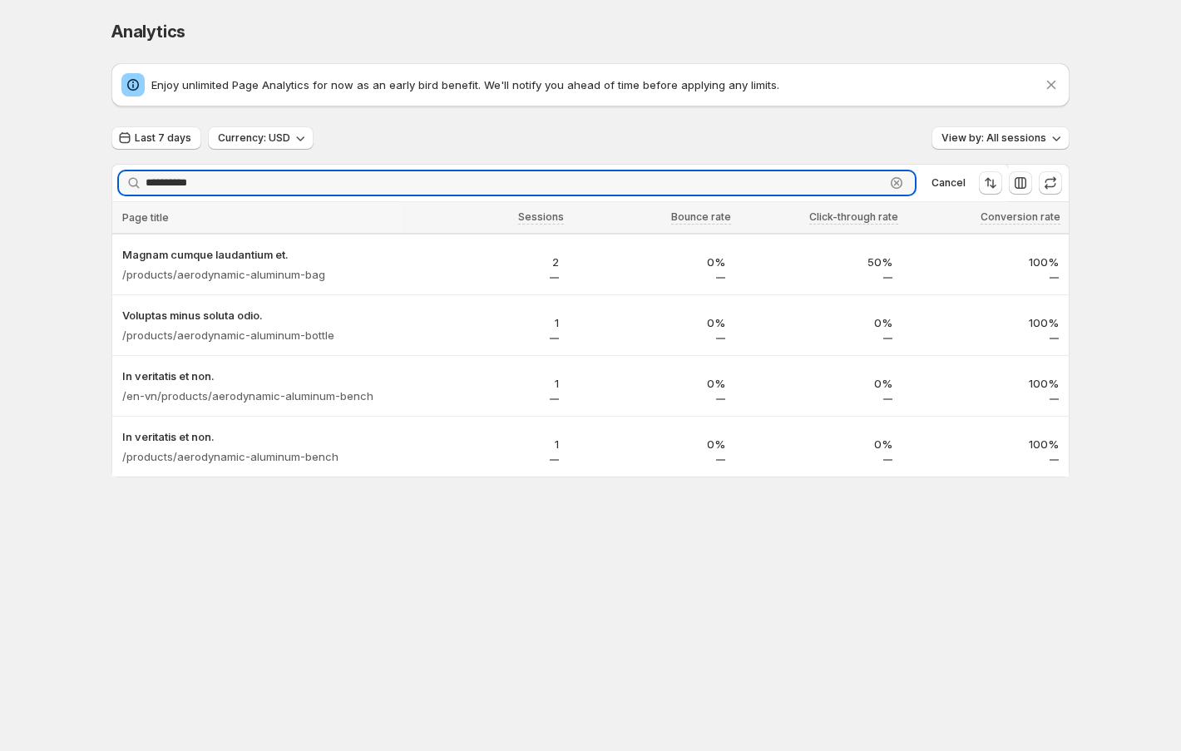
type input "**********"
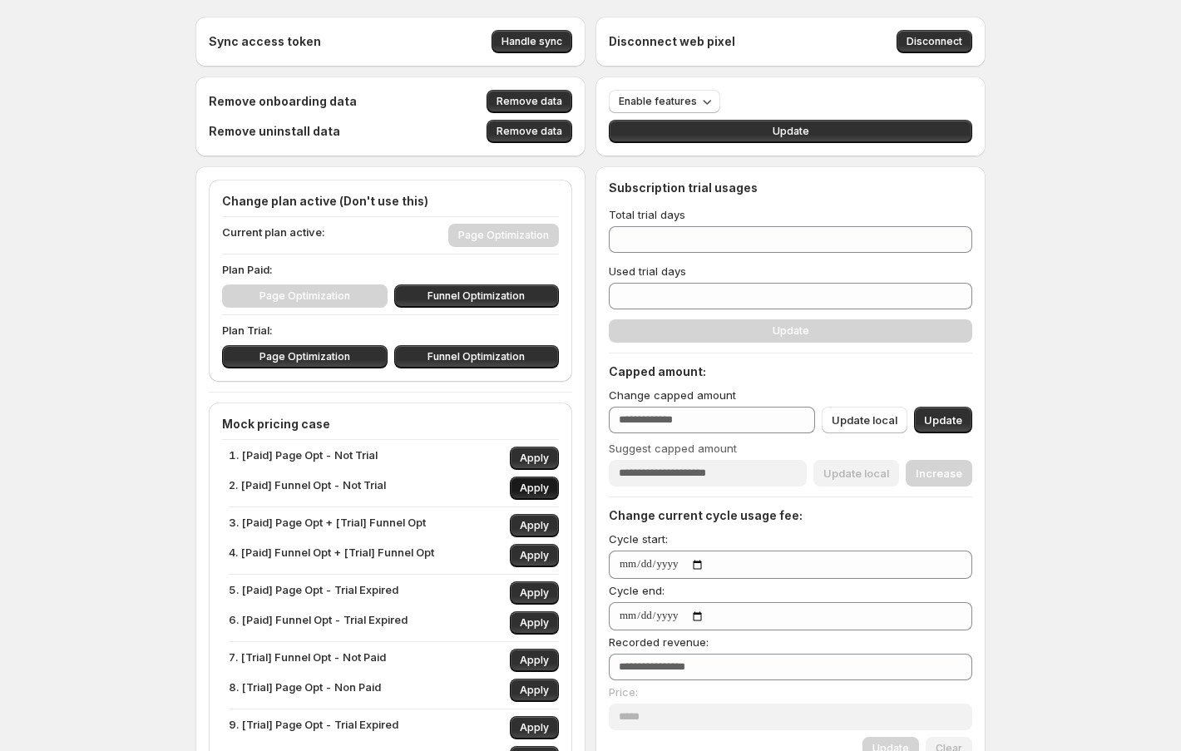
click at [539, 487] on span "Apply" at bounding box center [534, 488] width 29 height 13
type input "***"
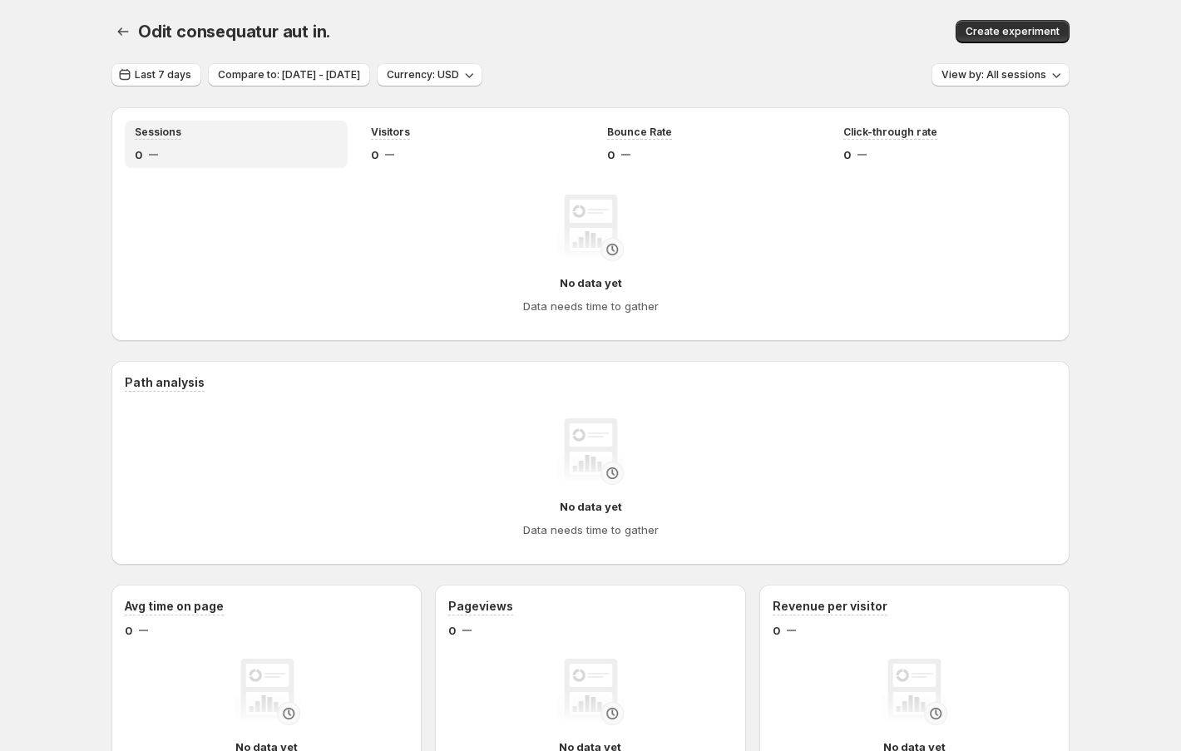
click at [164, 34] on span "Odit consequatur aut in." at bounding box center [234, 32] width 192 height 20
click at [317, 31] on span "Odit consequatur aut in." at bounding box center [234, 32] width 192 height 20
copy span "Odit consequatur aut in."
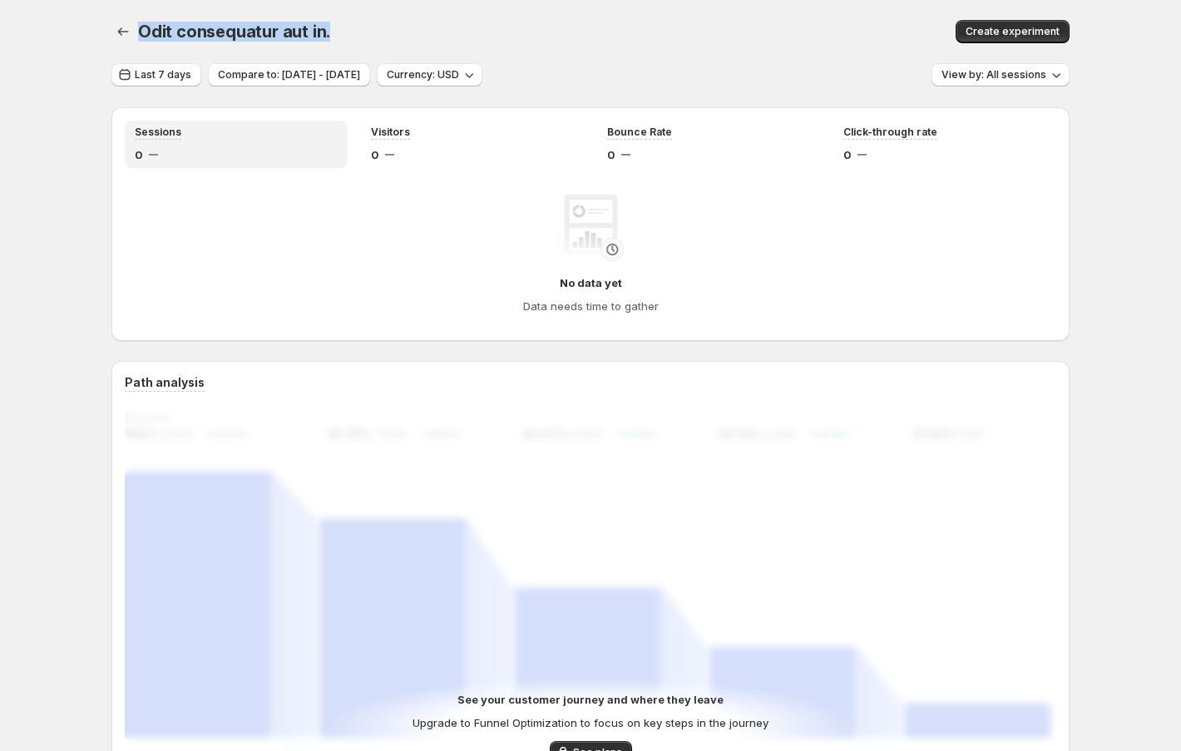
drag, startPoint x: 136, startPoint y: 28, endPoint x: 325, endPoint y: 28, distance: 189.6
click at [325, 28] on div "Odit consequatur aut in. Create experiment" at bounding box center [590, 31] width 958 height 23
copy span "Odit consequatur aut in."
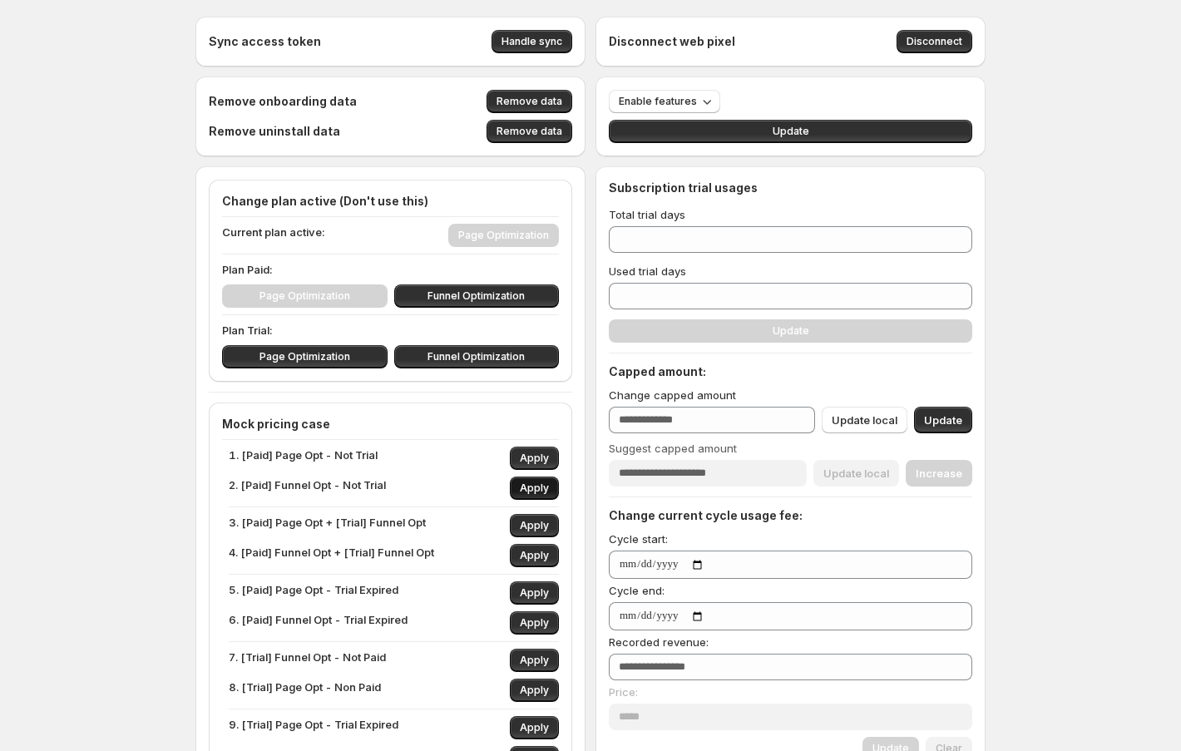
click at [527, 487] on span "Apply" at bounding box center [534, 488] width 29 height 13
type input "***"
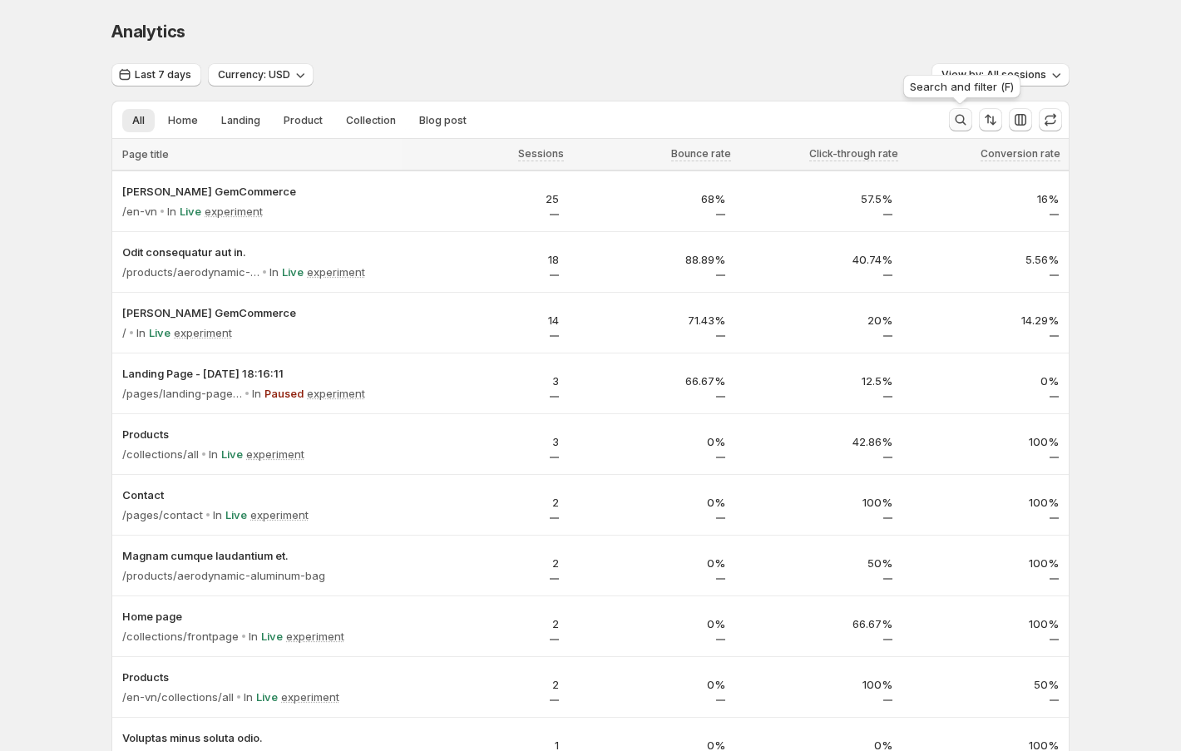
click at [963, 122] on icon "Search and filter results" at bounding box center [960, 119] width 17 height 17
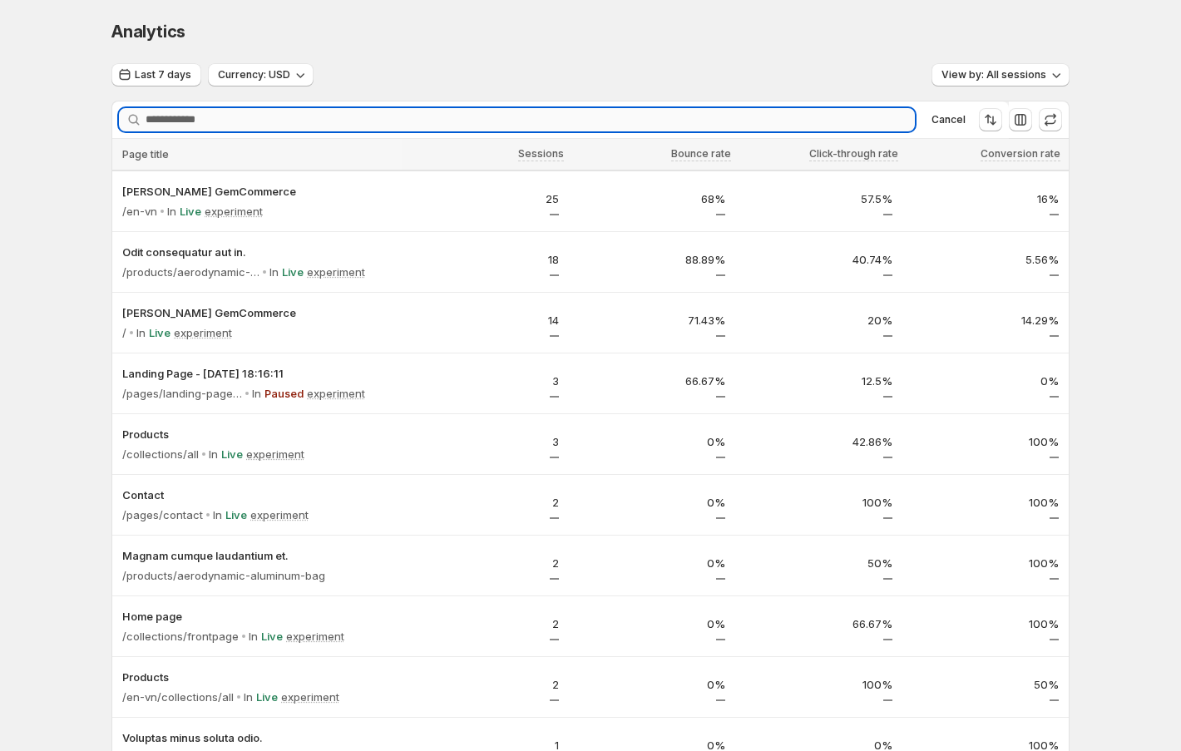
click at [467, 116] on input "Searching..." at bounding box center [530, 119] width 769 height 23
paste input "**********"
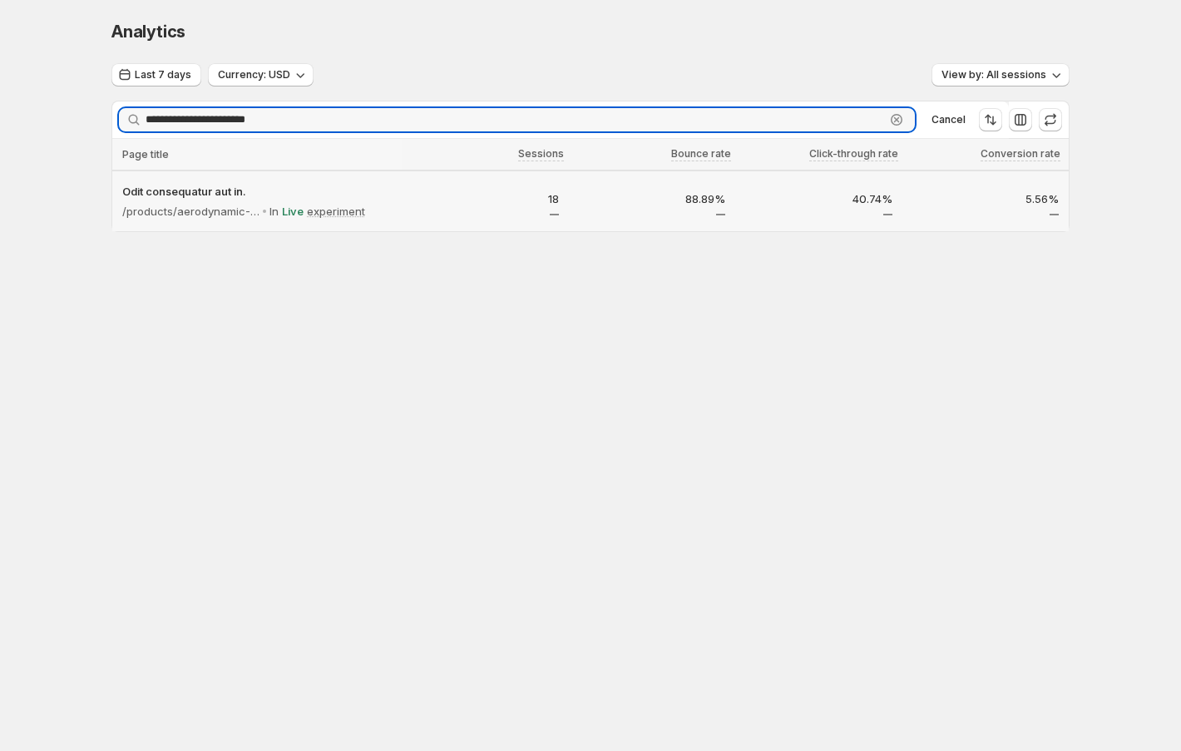
type input "**********"
click at [418, 196] on p "18" at bounding box center [485, 198] width 147 height 17
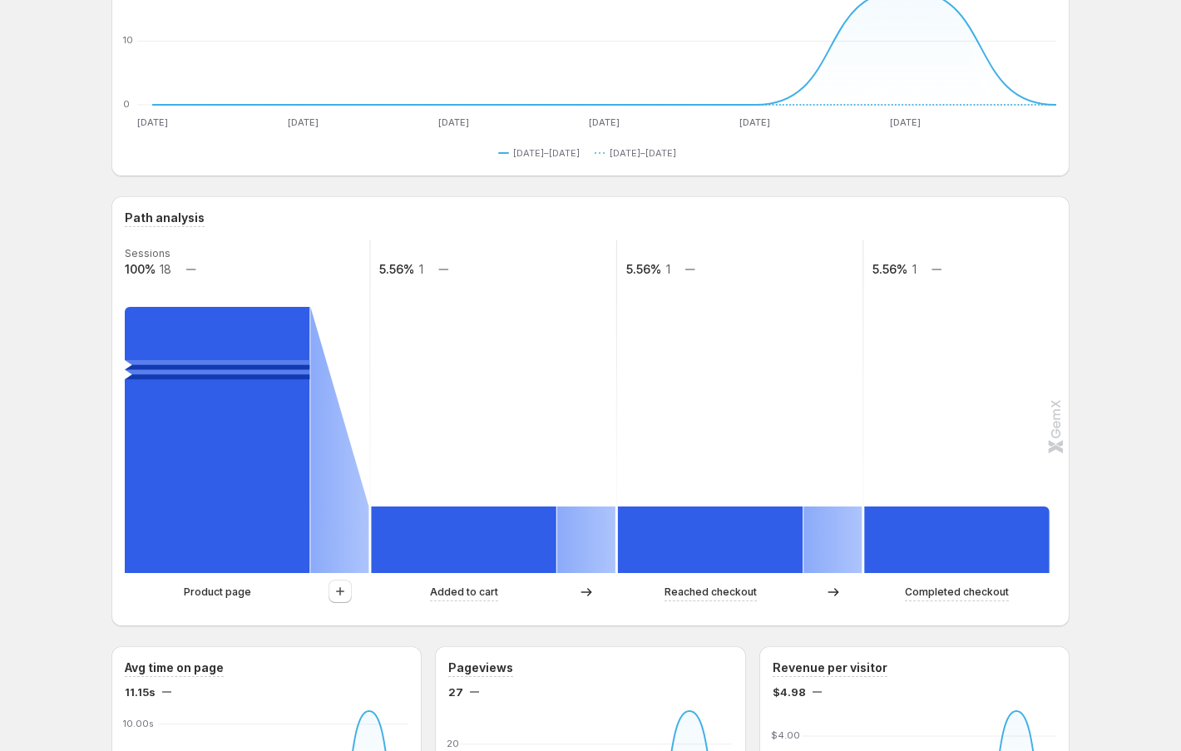
scroll to position [210, 0]
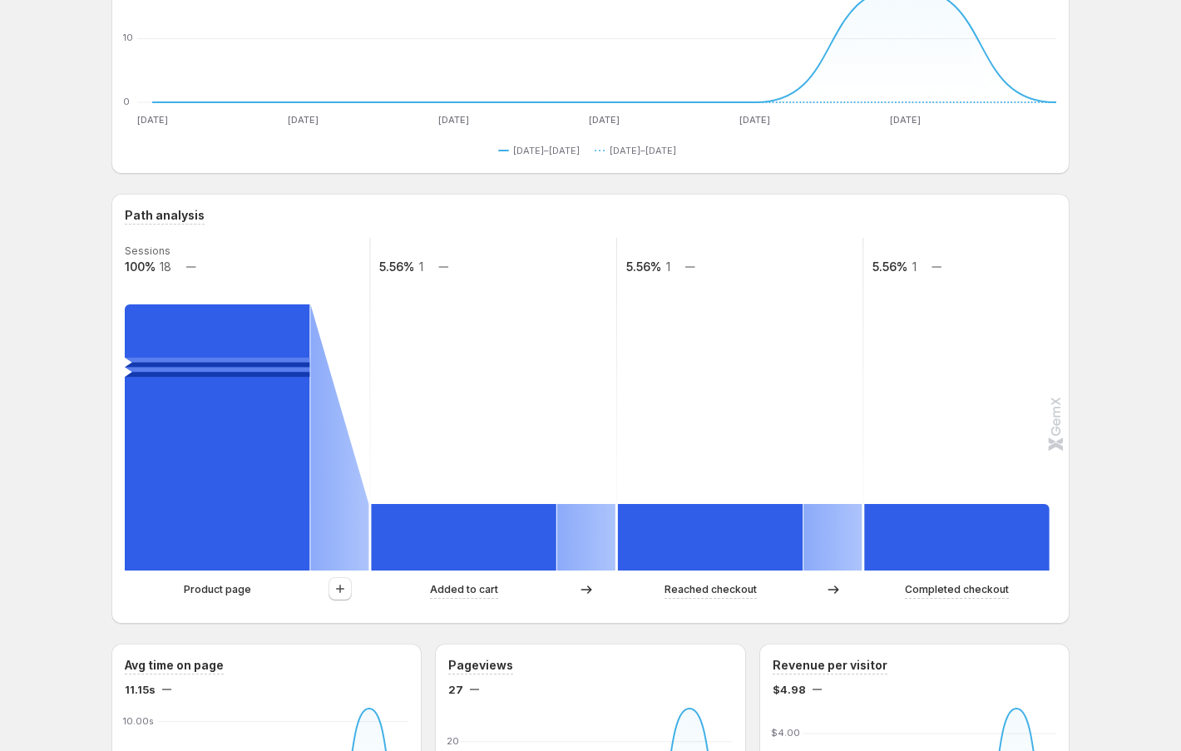
click at [239, 147] on div "Sep 19–25, 2025 Sep 12–18, 2025" at bounding box center [591, 151] width 932 height 20
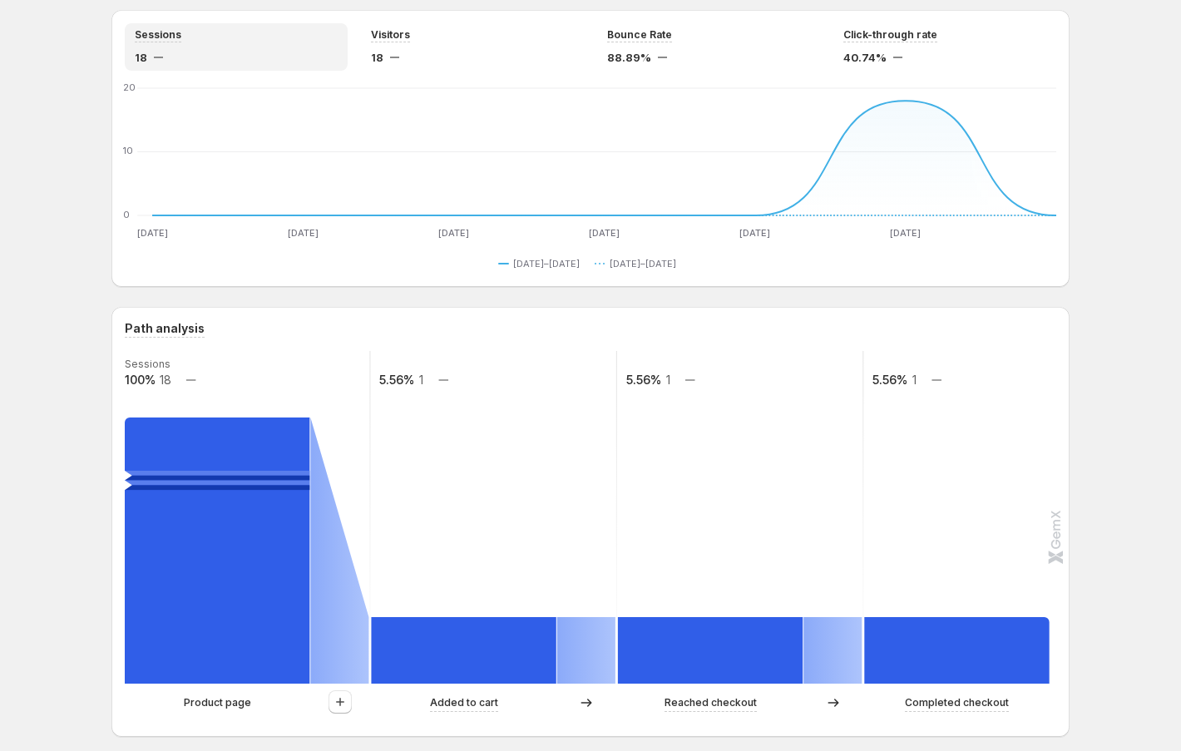
scroll to position [0, 0]
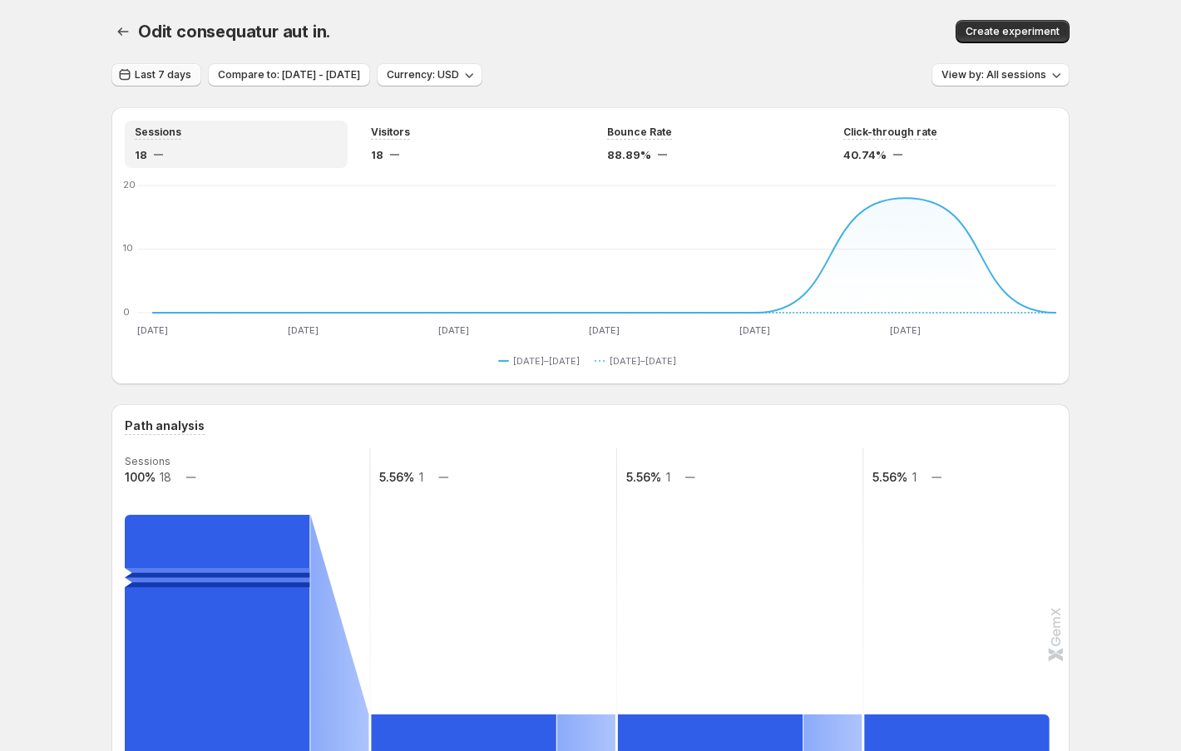
click at [151, 78] on span "Last 7 days" at bounding box center [163, 74] width 57 height 13
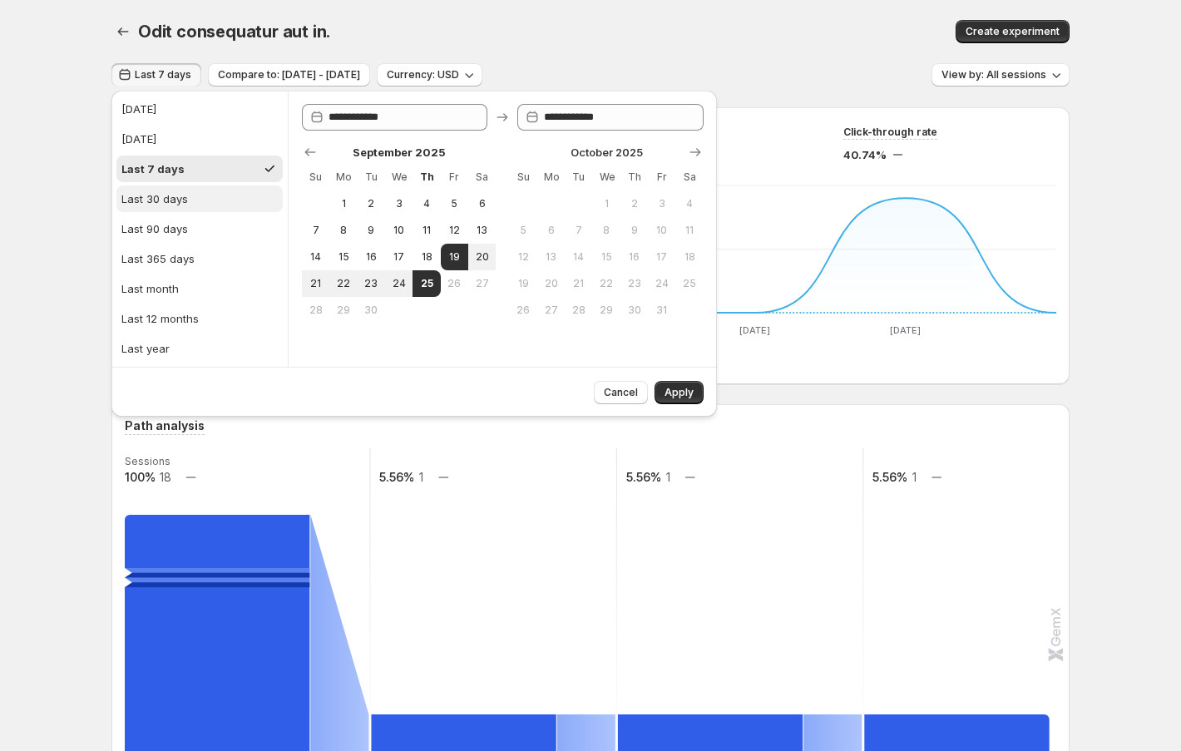
click at [170, 197] on div "Last 30 days" at bounding box center [154, 198] width 67 height 17
type input "**********"
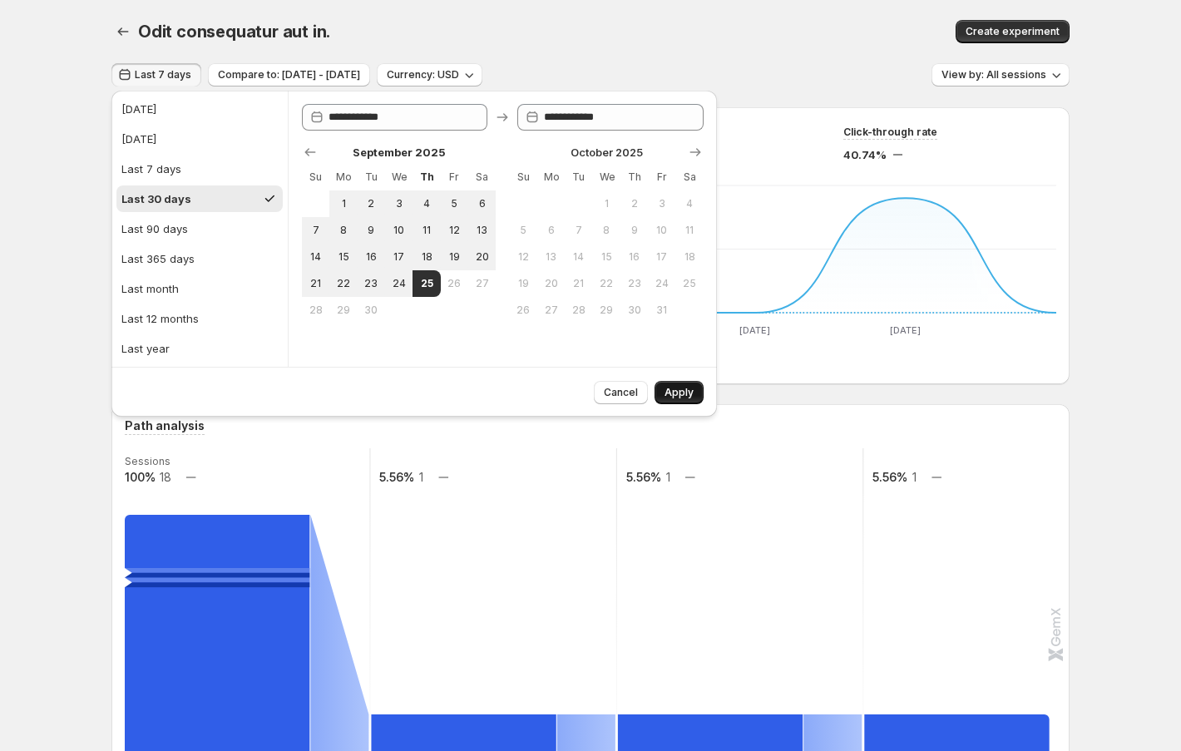
click at [683, 393] on span "Apply" at bounding box center [679, 392] width 29 height 13
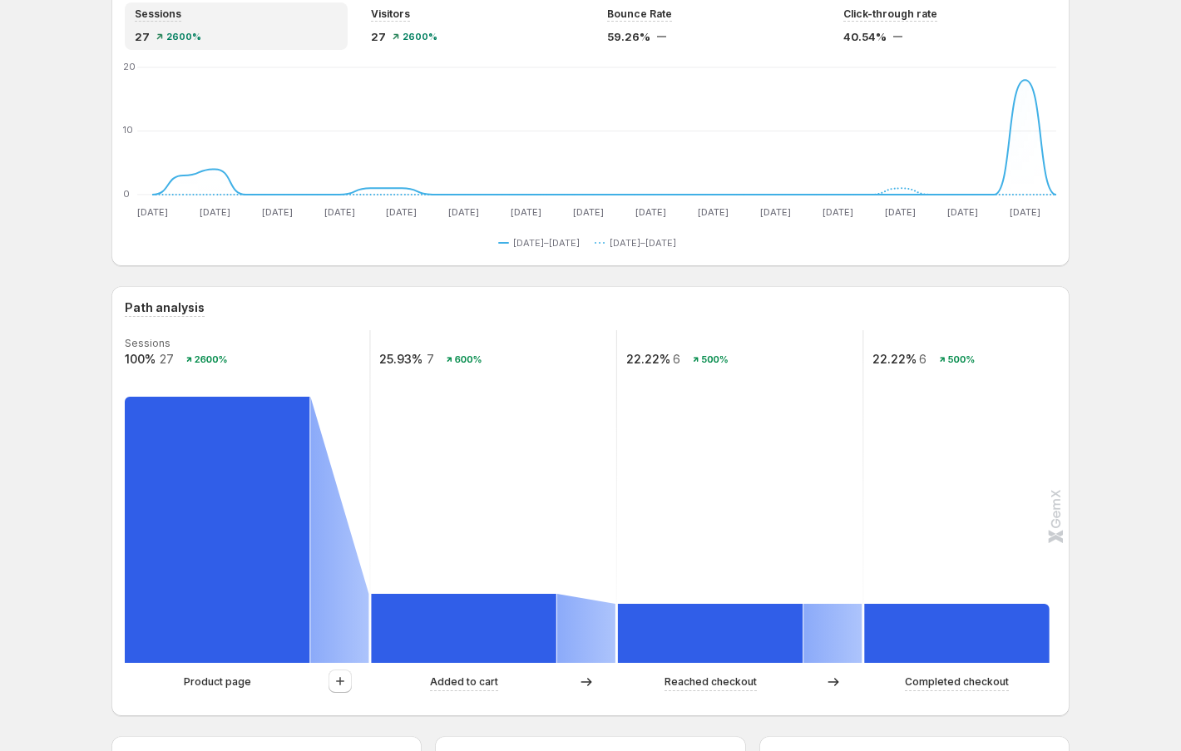
scroll to position [225, 0]
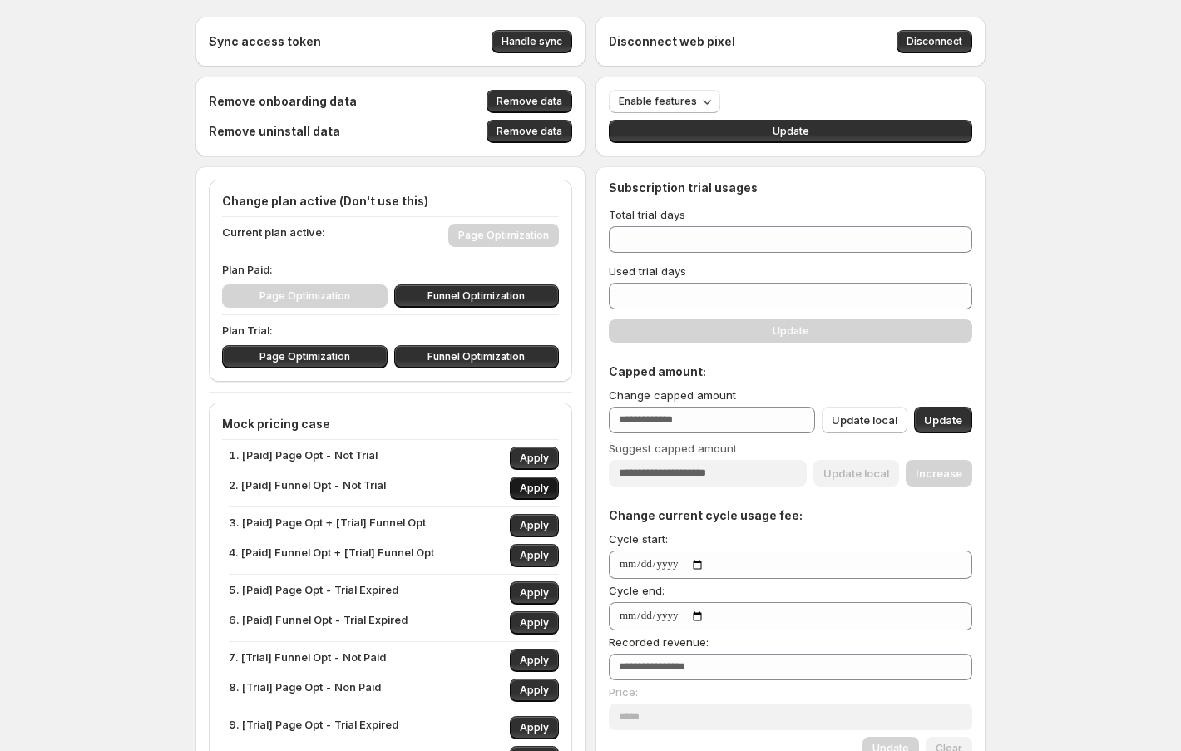
click at [534, 486] on span "Apply" at bounding box center [534, 488] width 29 height 13
type input "***"
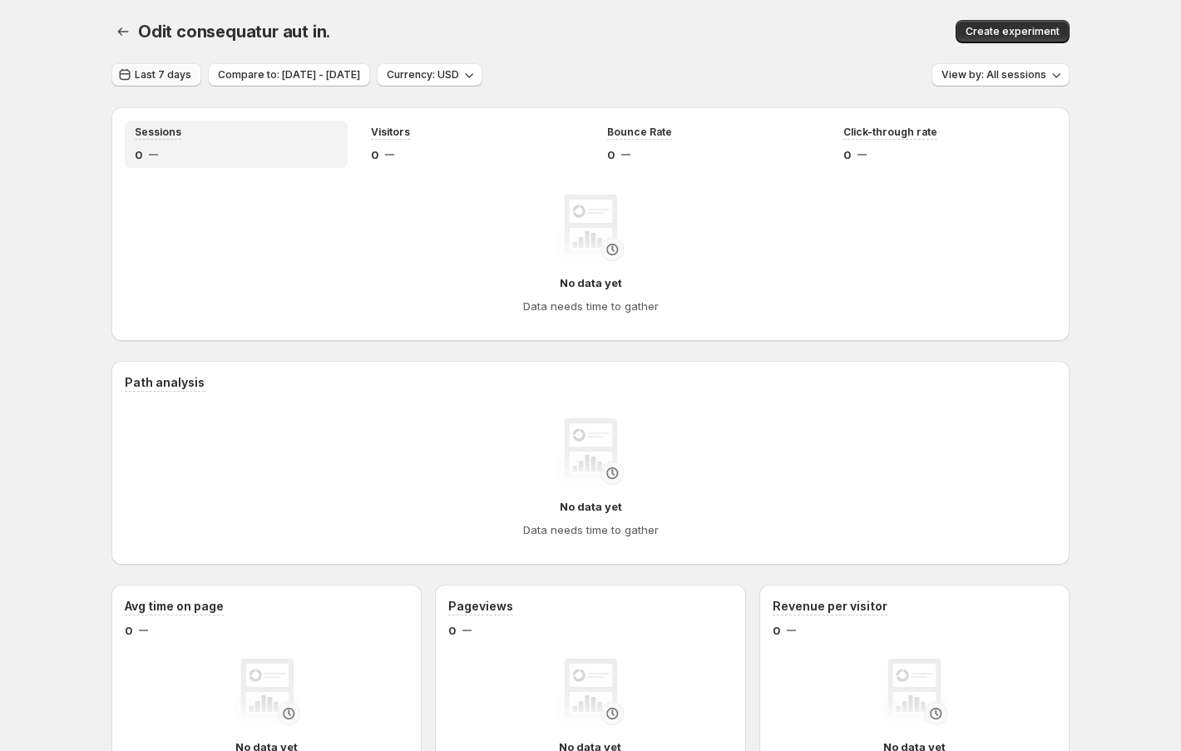
click at [151, 82] on button "Last 7 days" at bounding box center [156, 74] width 90 height 23
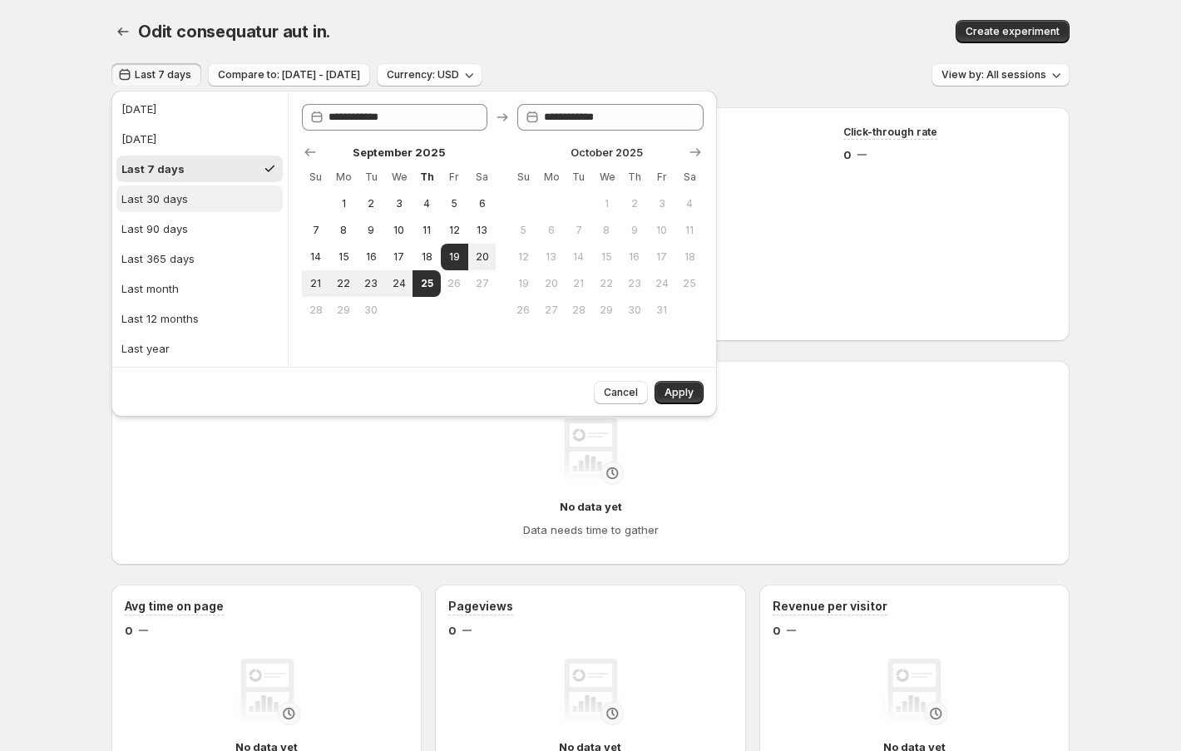
click at [166, 187] on button "Last 30 days" at bounding box center [199, 198] width 166 height 27
type input "**********"
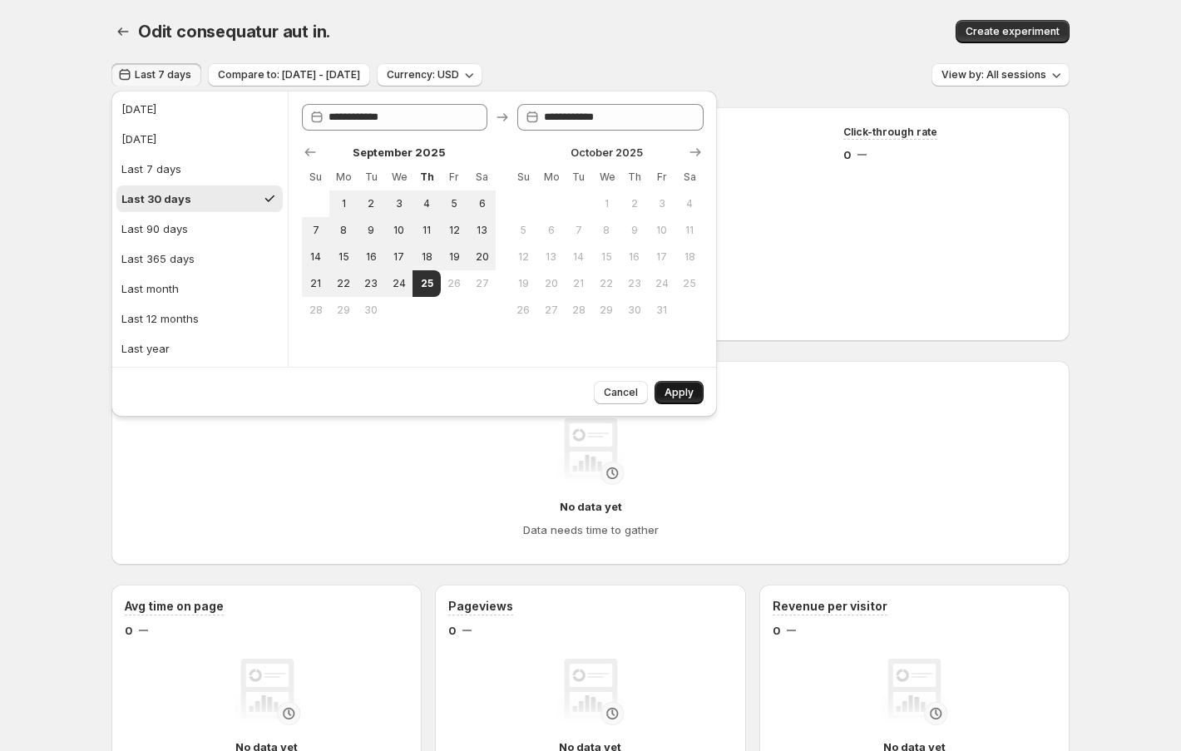
click at [672, 392] on span "Apply" at bounding box center [679, 392] width 29 height 13
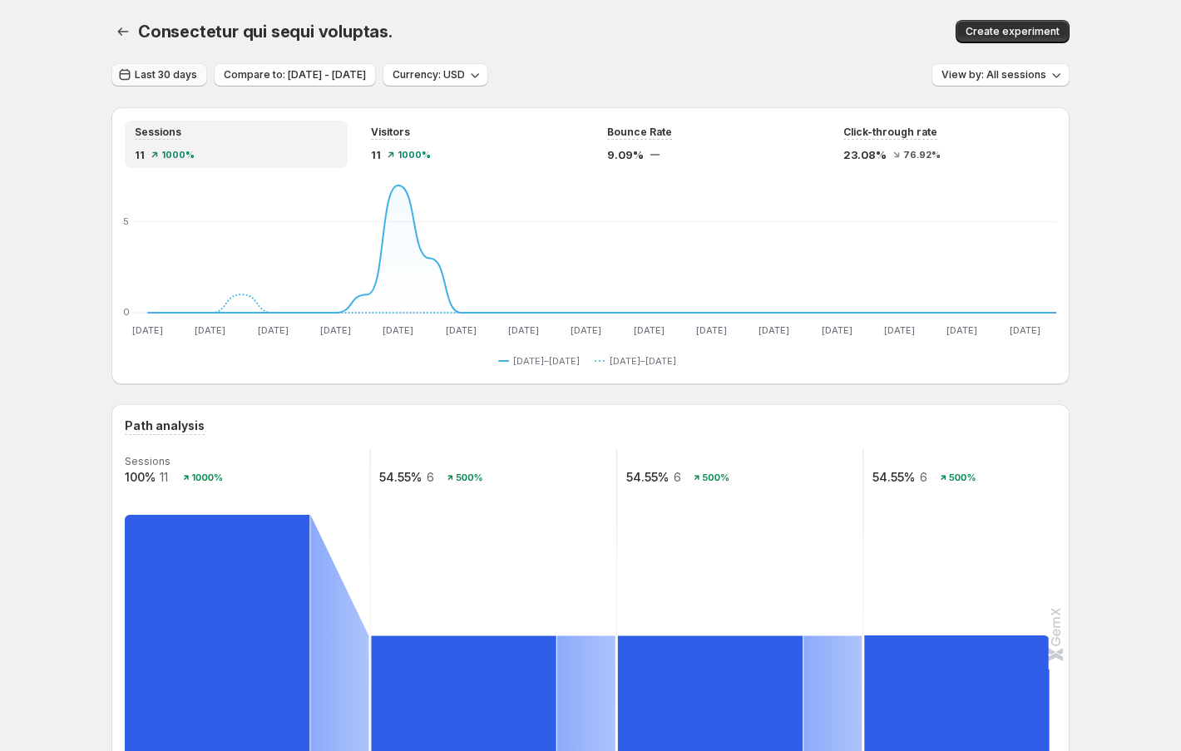
click at [149, 72] on span "Last 30 days" at bounding box center [166, 74] width 62 height 13
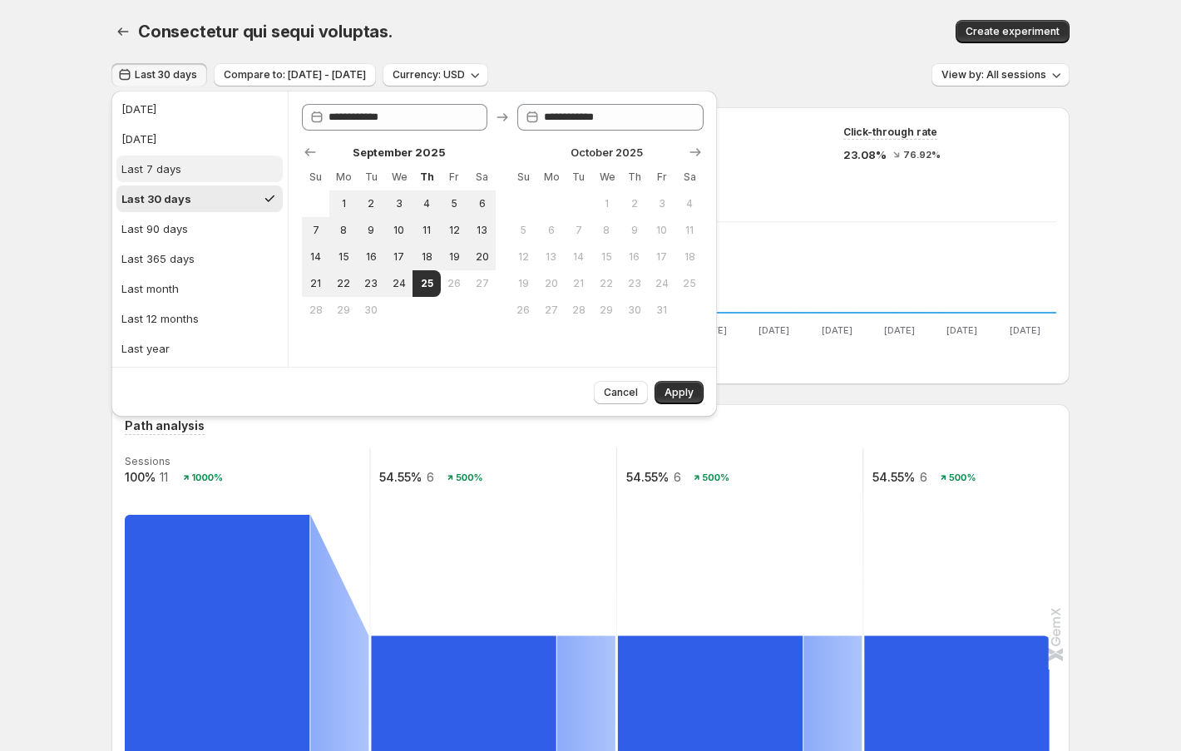
click at [196, 172] on button "Last 7 days" at bounding box center [199, 169] width 166 height 27
type input "**********"
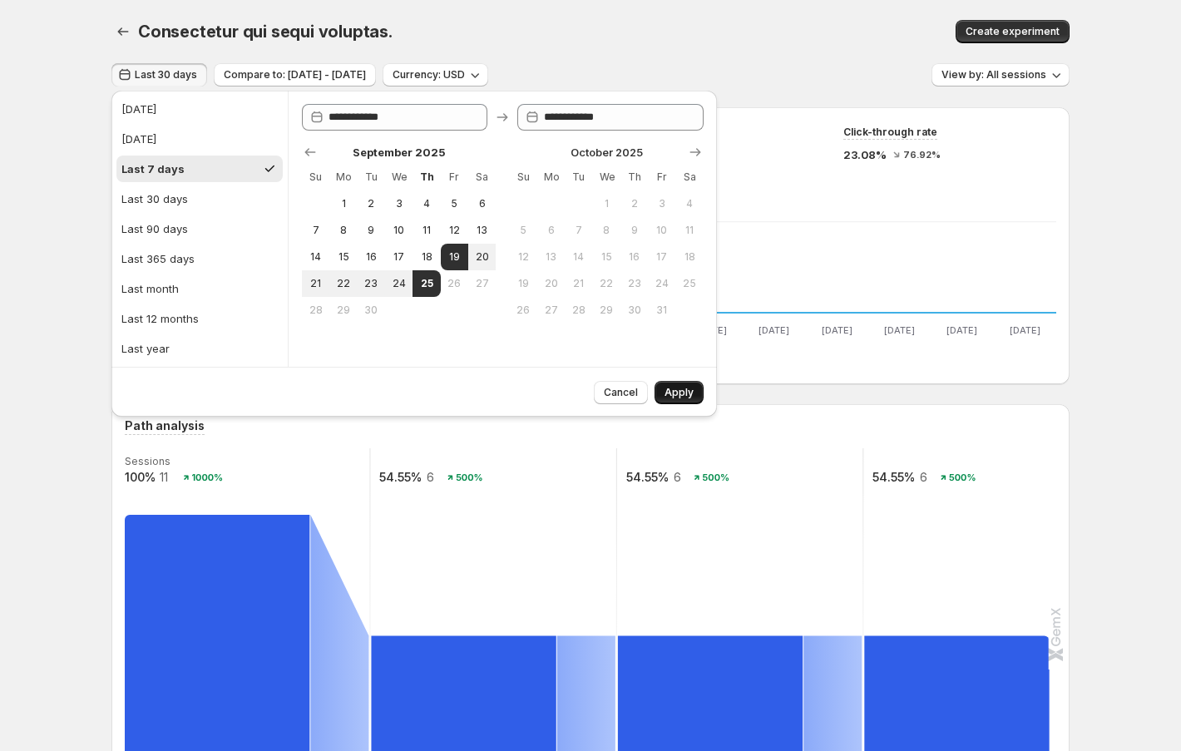
click at [692, 393] on span "Apply" at bounding box center [679, 392] width 29 height 13
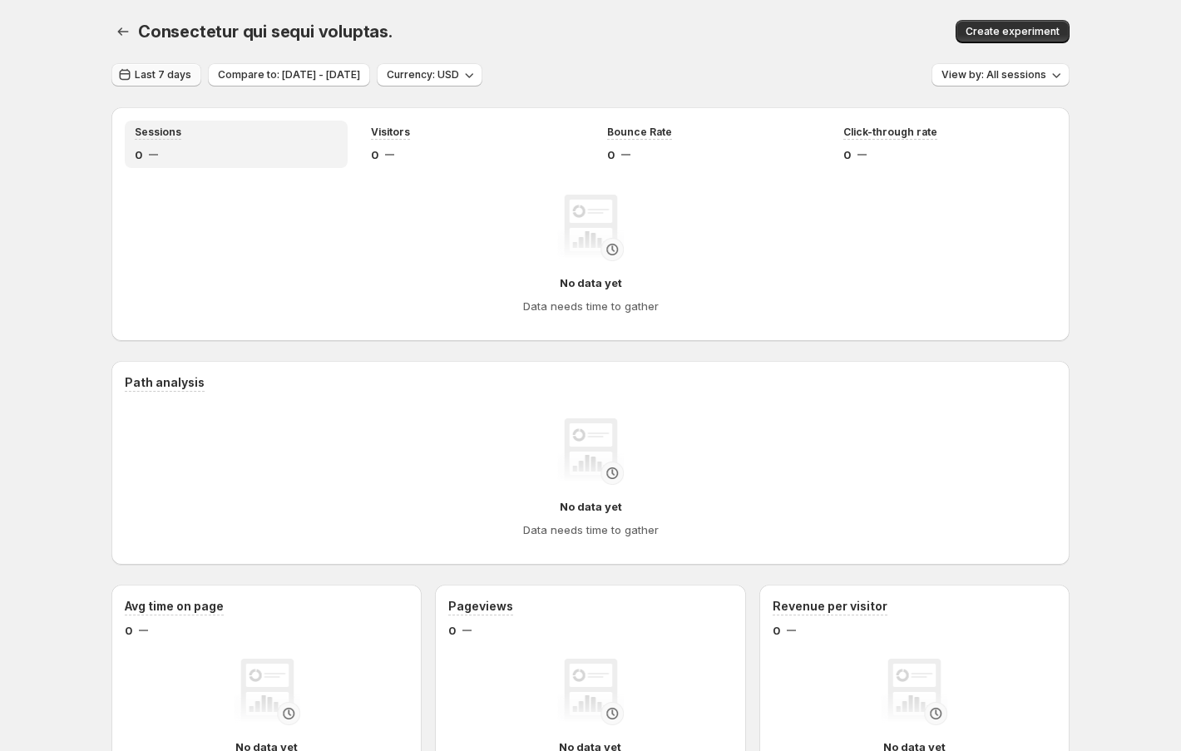
click at [158, 70] on span "Last 7 days" at bounding box center [163, 74] width 57 height 13
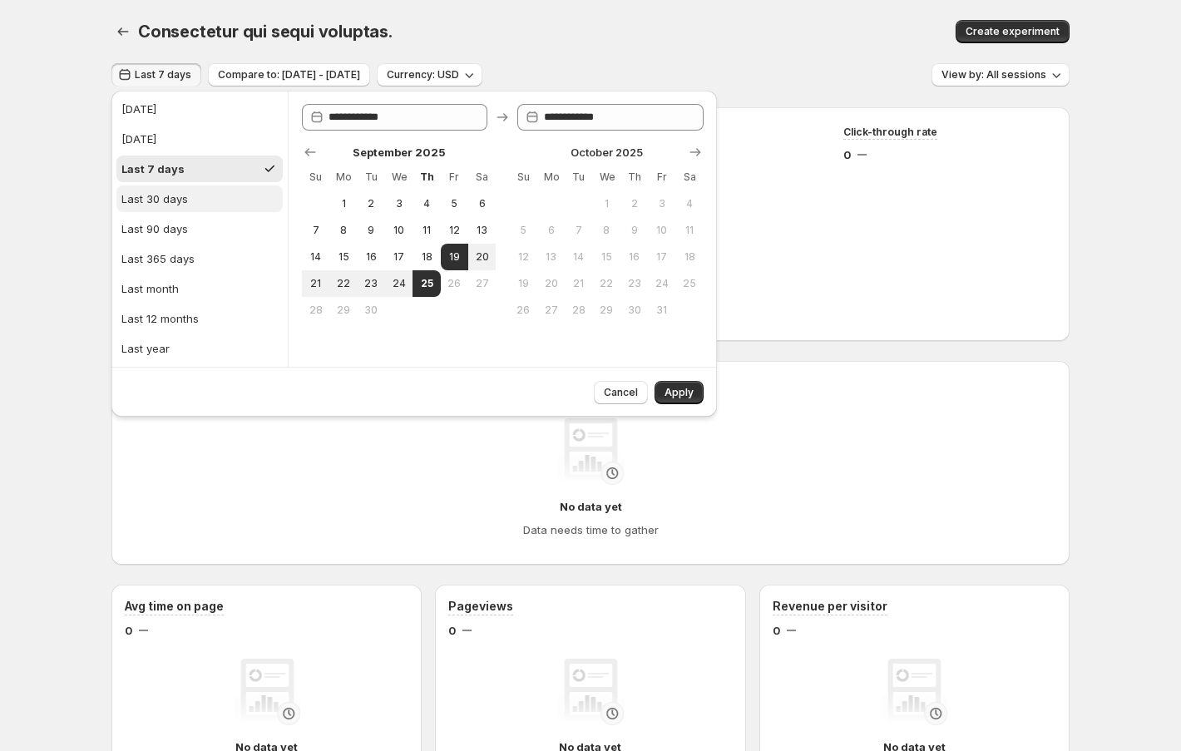
click at [200, 209] on button "Last 30 days" at bounding box center [199, 198] width 166 height 27
type input "**********"
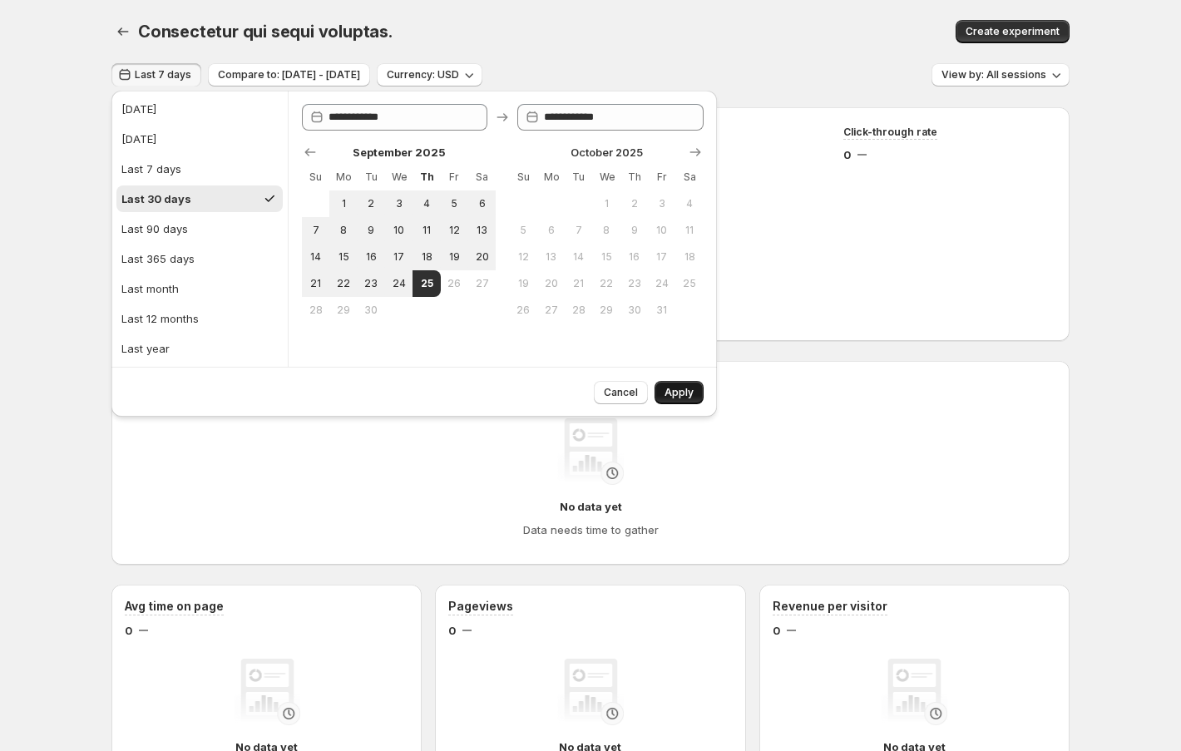
click at [671, 381] on button "Apply" at bounding box center [679, 392] width 49 height 23
